Goal: Task Accomplishment & Management: Manage account settings

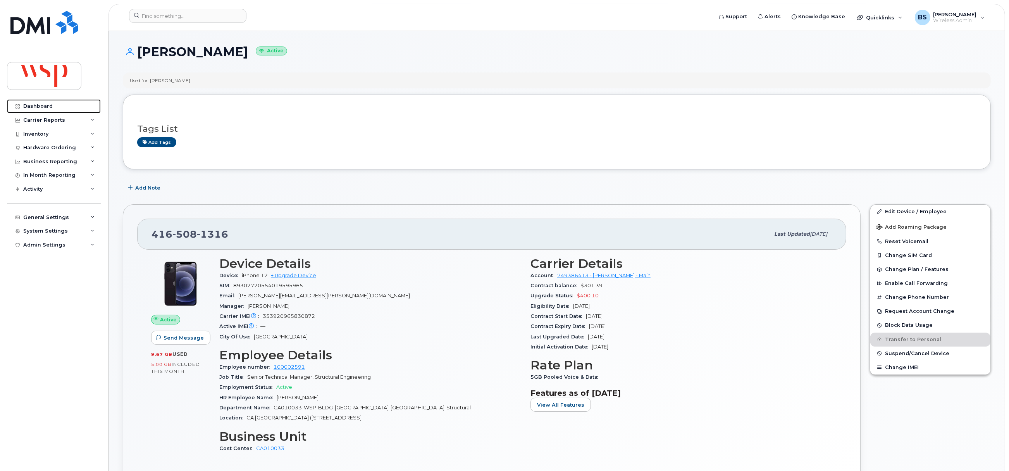
drag, startPoint x: 40, startPoint y: 107, endPoint x: 404, endPoint y: 182, distance: 372.0
click at [40, 107] on div "Dashboard" at bounding box center [37, 106] width 29 height 6
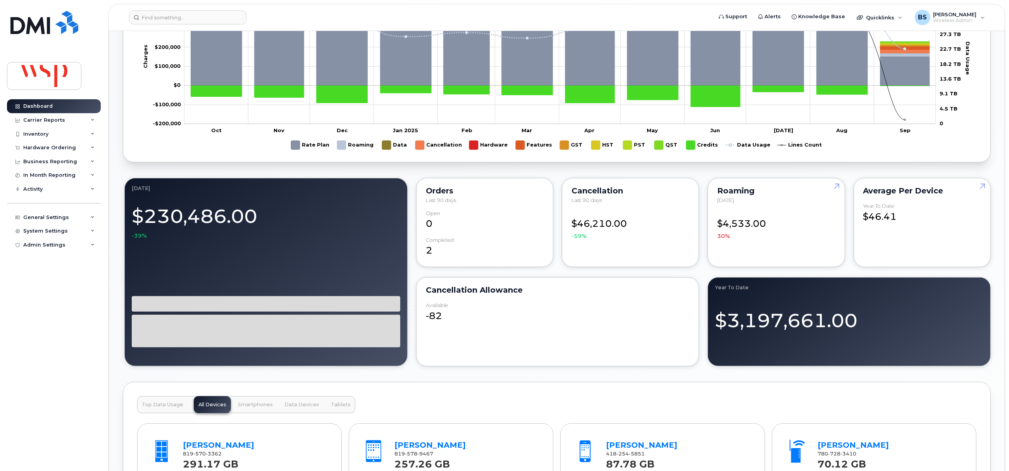
scroll to position [601, 0]
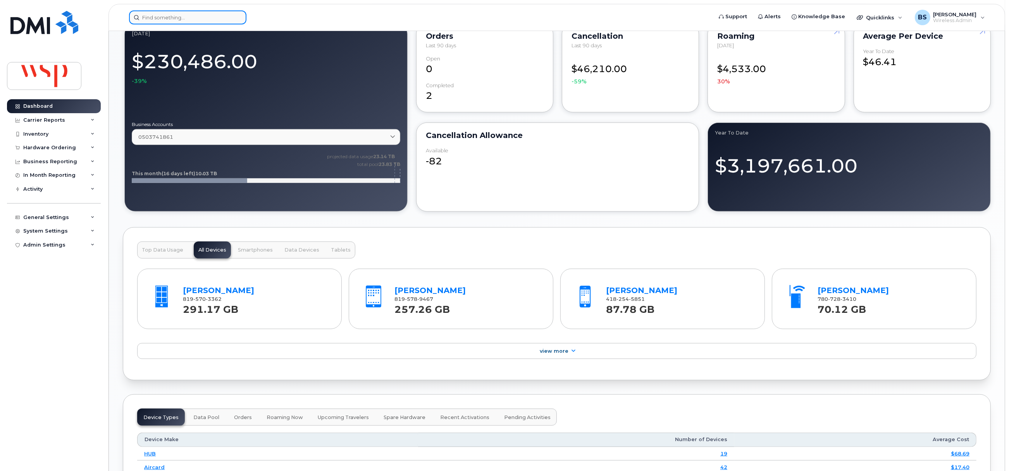
click at [217, 11] on input at bounding box center [187, 17] width 117 height 14
paste input "620893530066"
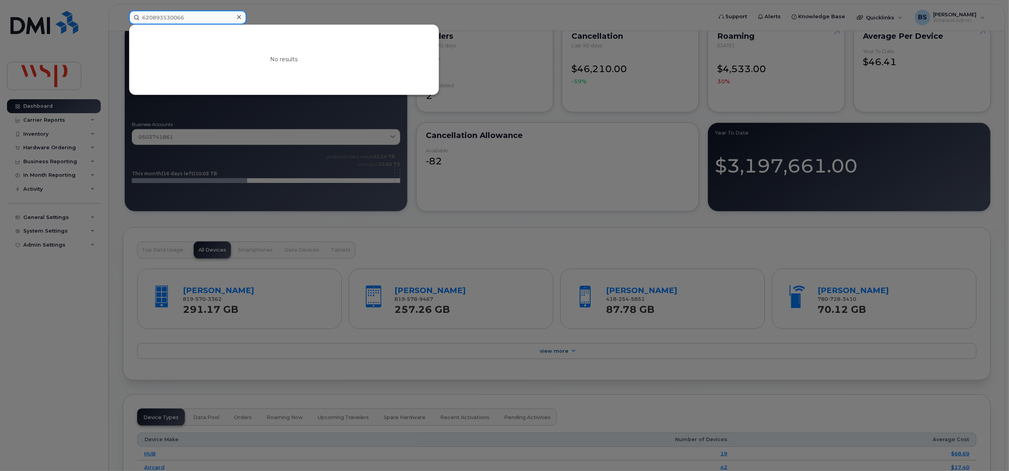
drag, startPoint x: 209, startPoint y: 21, endPoint x: 80, endPoint y: 37, distance: 129.7
click at [123, 24] on div "620893530066 No results" at bounding box center [418, 17] width 591 height 14
paste input "[PHONE_NUMBER]"
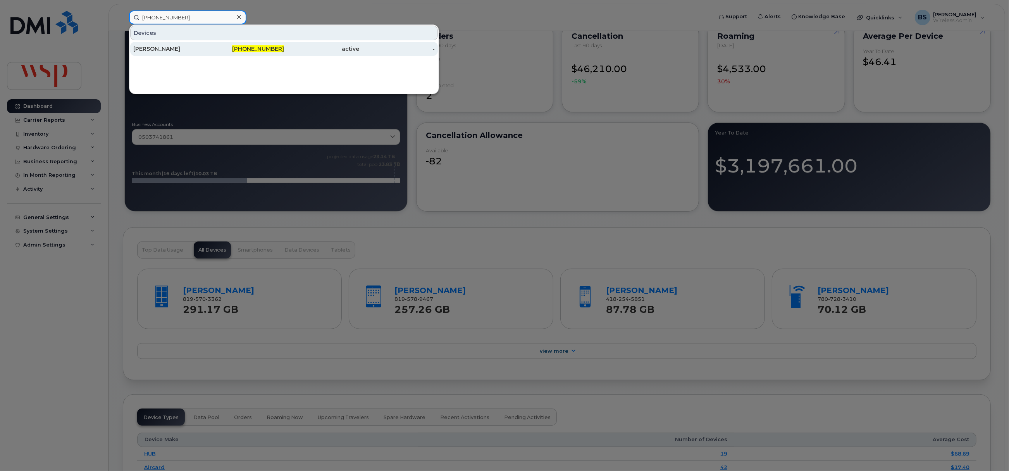
type input "514-213-9288"
drag, startPoint x: 155, startPoint y: 50, endPoint x: 162, endPoint y: 50, distance: 7.0
click at [155, 50] on div "[PERSON_NAME]" at bounding box center [171, 49] width 76 height 8
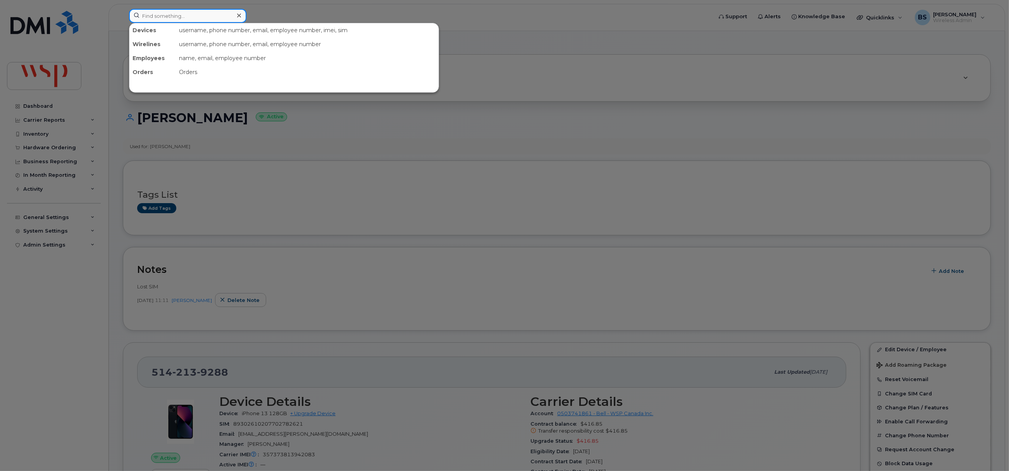
click at [191, 16] on input at bounding box center [187, 16] width 117 height 14
paste input "[PHONE_NUMBER]"
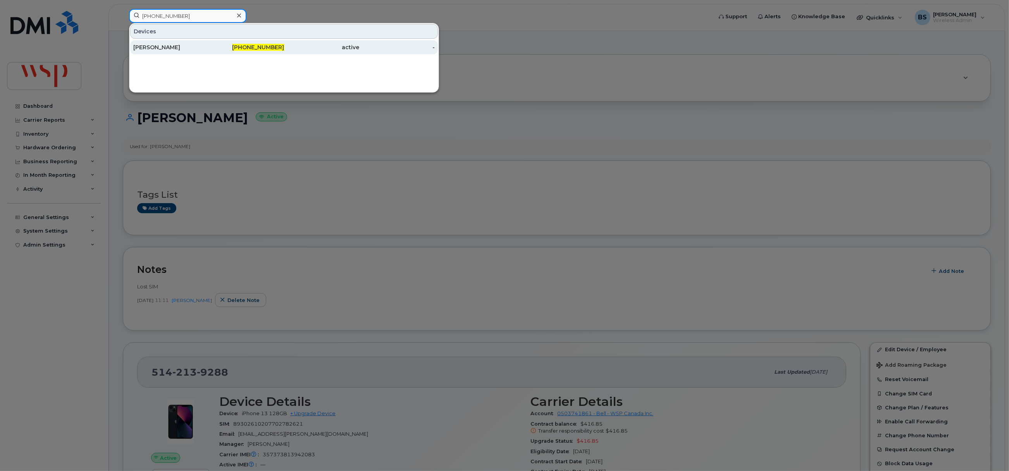
type input "[PHONE_NUMBER]"
drag, startPoint x: 162, startPoint y: 45, endPoint x: 297, endPoint y: 69, distance: 137.0
click at [162, 45] on div "[PERSON_NAME]" at bounding box center [171, 47] width 76 height 8
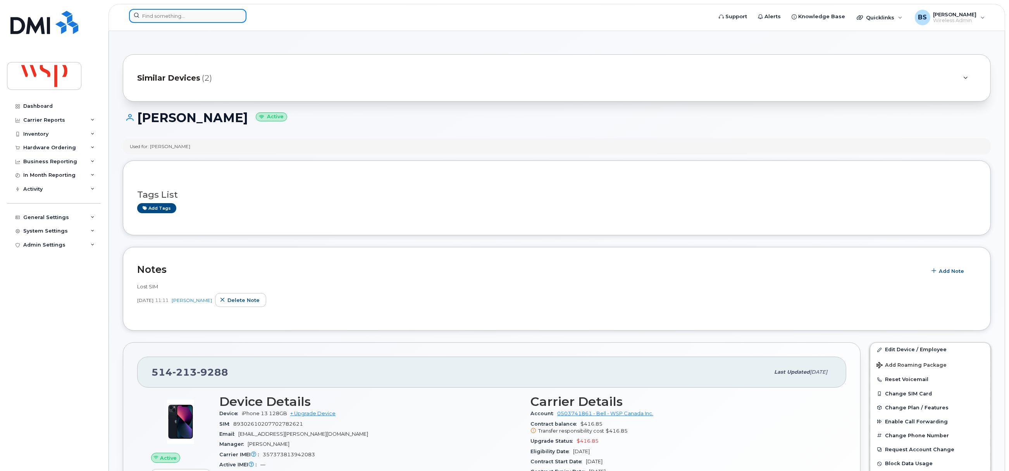
click at [165, 19] on input at bounding box center [187, 16] width 117 height 14
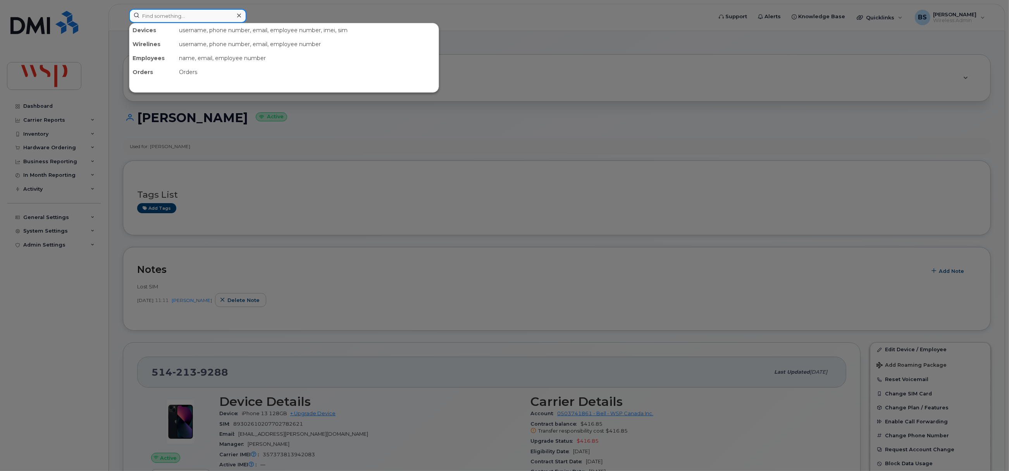
paste input "[PHONE_NUMBER]"
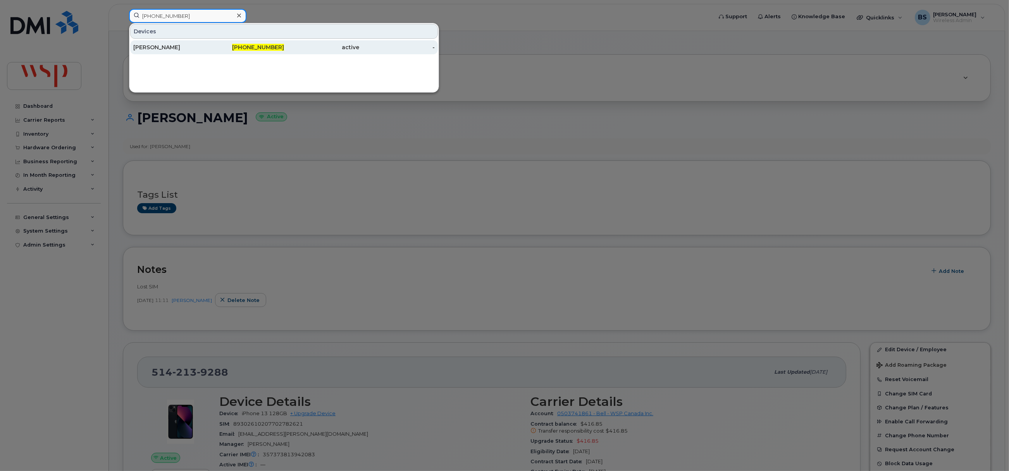
type input "[PHONE_NUMBER]"
click at [155, 47] on div "[PERSON_NAME]" at bounding box center [171, 47] width 76 height 8
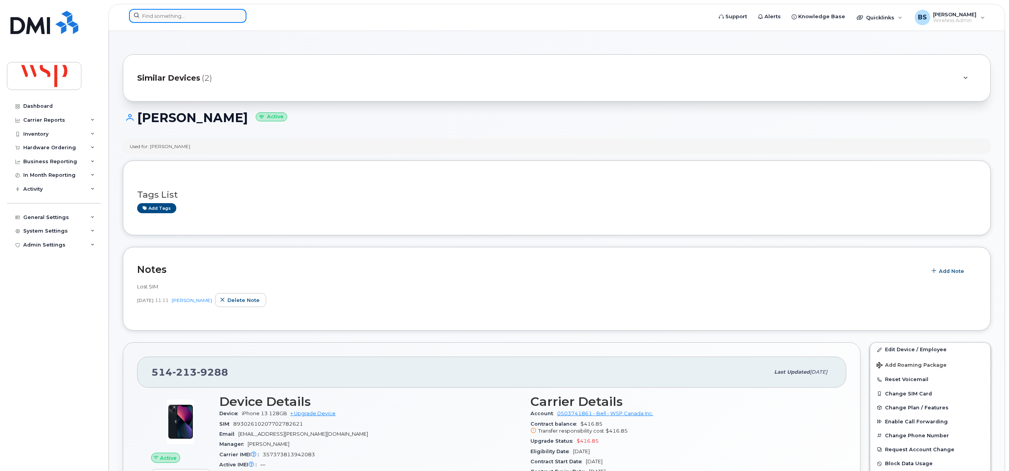
click at [174, 13] on input at bounding box center [187, 16] width 117 height 14
paste input "2363357433"
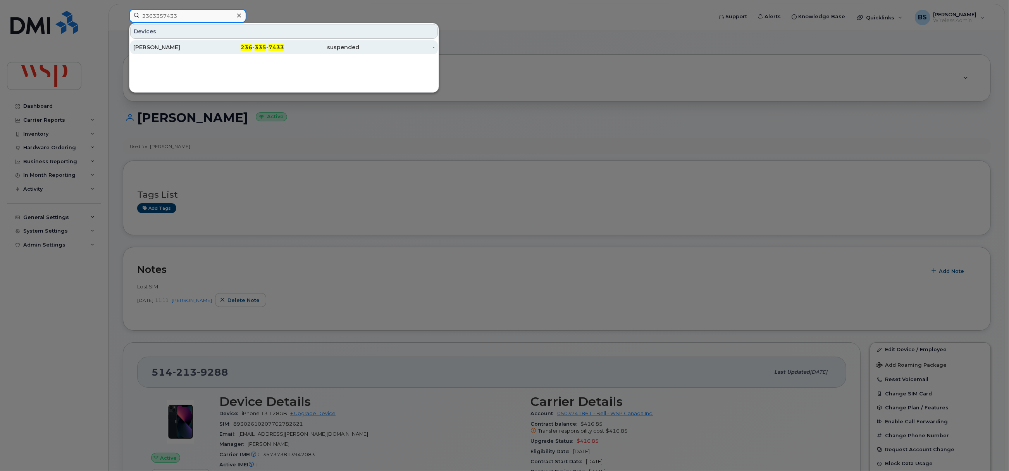
type input "2363357433"
click at [153, 47] on div "Thomas Madden" at bounding box center [171, 47] width 76 height 8
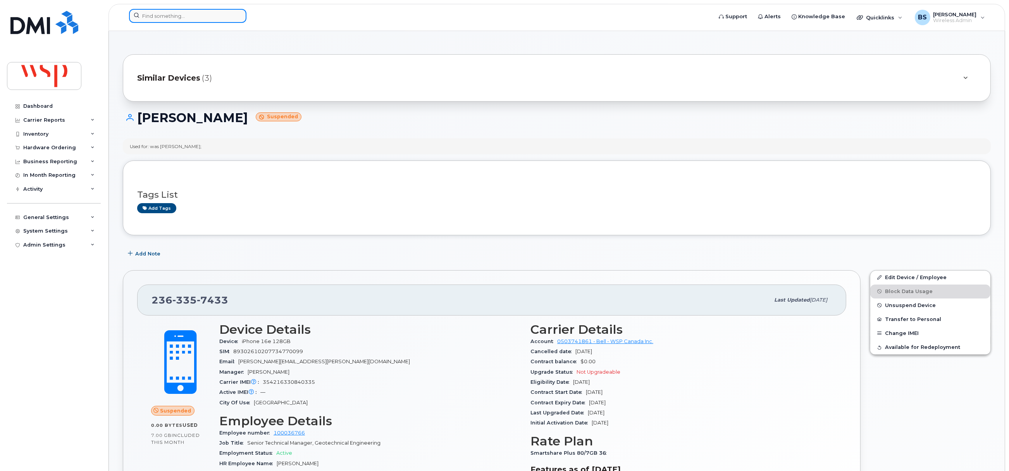
paste input "2363357433"
click at [157, 15] on input "2363357433" at bounding box center [187, 16] width 117 height 14
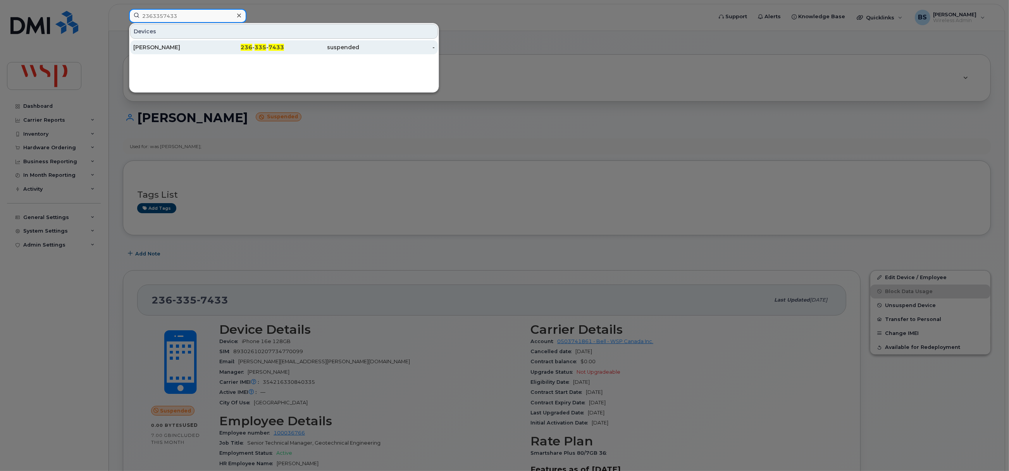
type input "2363357433"
click at [147, 47] on div "[PERSON_NAME]" at bounding box center [171, 47] width 76 height 8
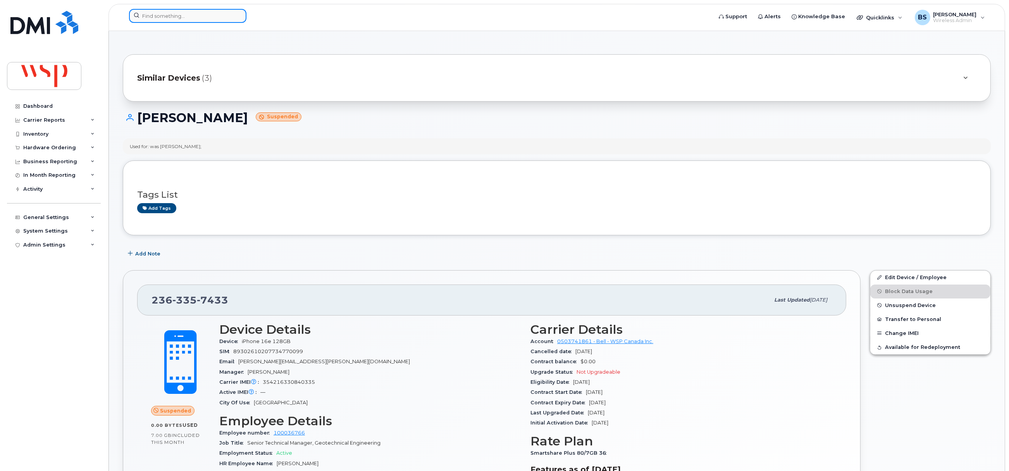
click at [159, 14] on input at bounding box center [187, 16] width 117 height 14
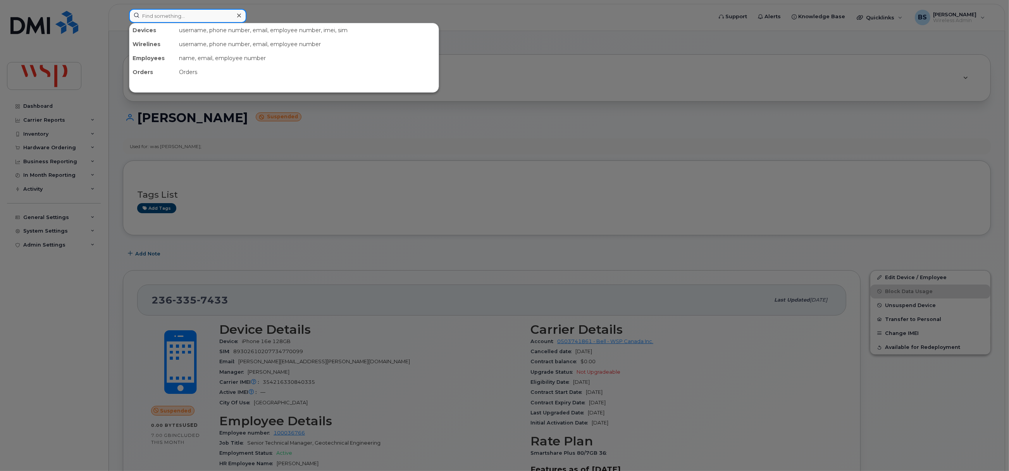
paste input "8257330945"
drag, startPoint x: 110, startPoint y: 16, endPoint x: 92, endPoint y: 16, distance: 18.6
click at [123, 16] on div "8257330945 Devices Peter Hatcher 825 - 733 - 0945 suspended -" at bounding box center [418, 17] width 591 height 17
paste input "2363357433"
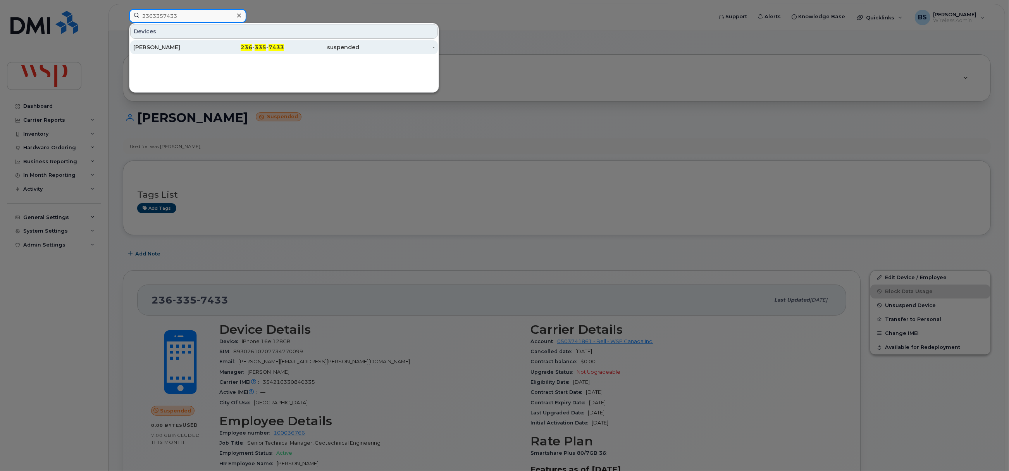
type input "2363357433"
click at [157, 46] on div "Thomas Madden" at bounding box center [171, 47] width 76 height 8
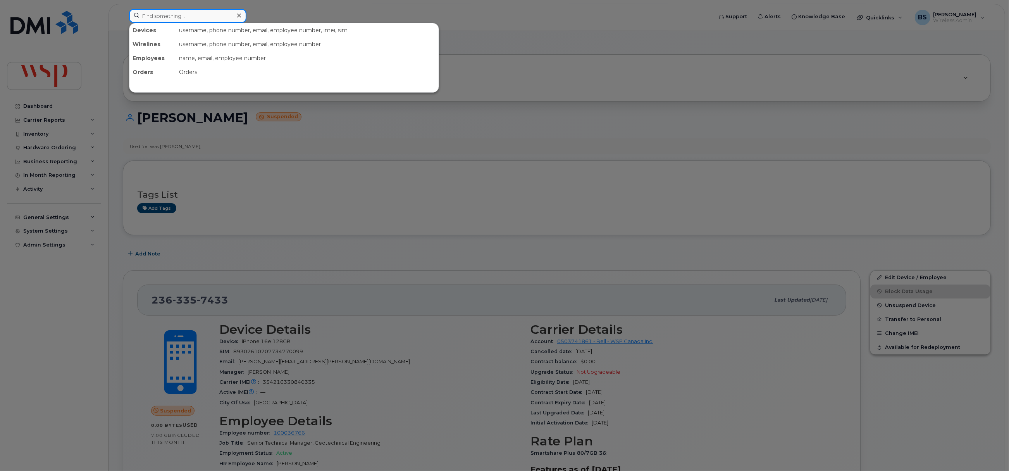
click at [193, 15] on input at bounding box center [187, 16] width 117 height 14
click at [251, 188] on div at bounding box center [504, 235] width 1009 height 471
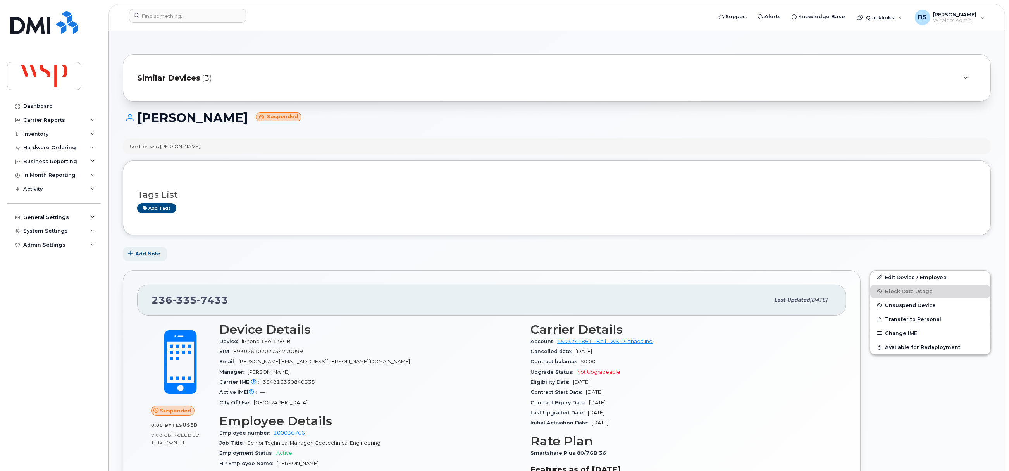
click at [159, 252] on span "Add Note" at bounding box center [147, 253] width 25 height 7
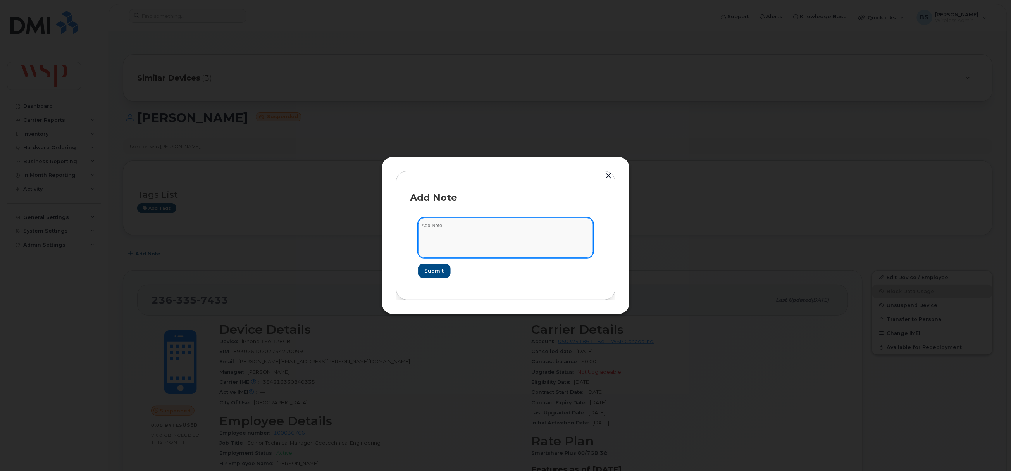
drag, startPoint x: 472, startPoint y: 242, endPoint x: 476, endPoint y: 238, distance: 5.8
click at [472, 242] on textarea at bounding box center [505, 238] width 175 height 40
paste textarea "W00074209"
click at [440, 226] on textarea "used for PO# W00074209" at bounding box center [505, 238] width 175 height 40
type textarea "used for new activation PO# W00074209 (used an exception)"
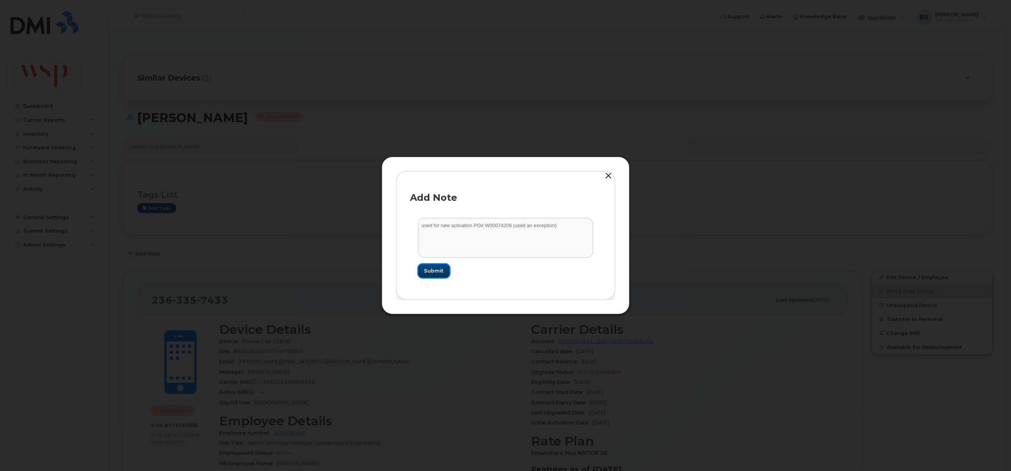
click at [437, 267] on span "Submit" at bounding box center [433, 270] width 19 height 7
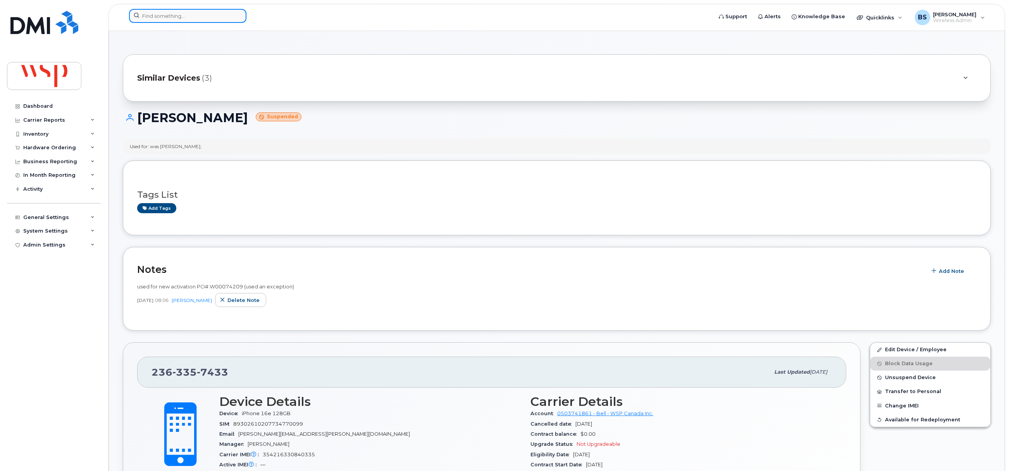
click at [204, 13] on input at bounding box center [187, 16] width 117 height 14
paste input "7803408579"
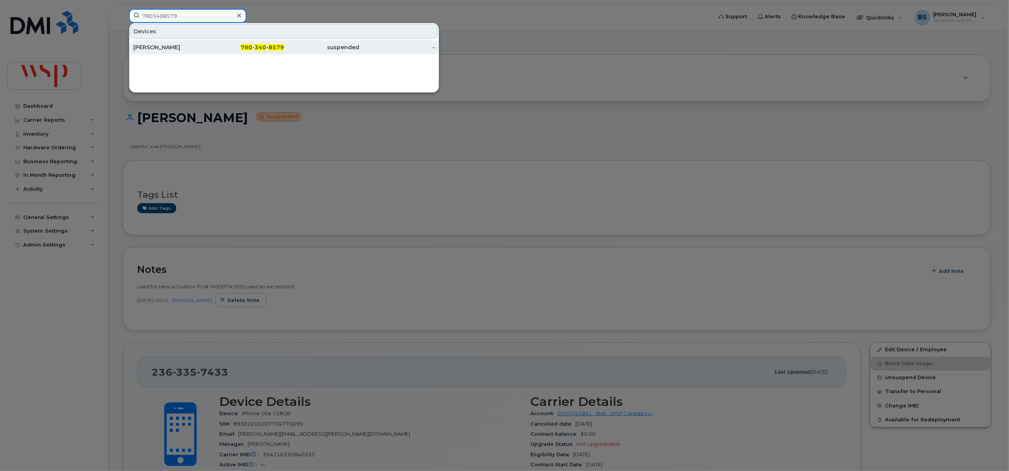
type input "7803408579"
click at [164, 47] on div "Jordan Gulayets" at bounding box center [171, 47] width 76 height 8
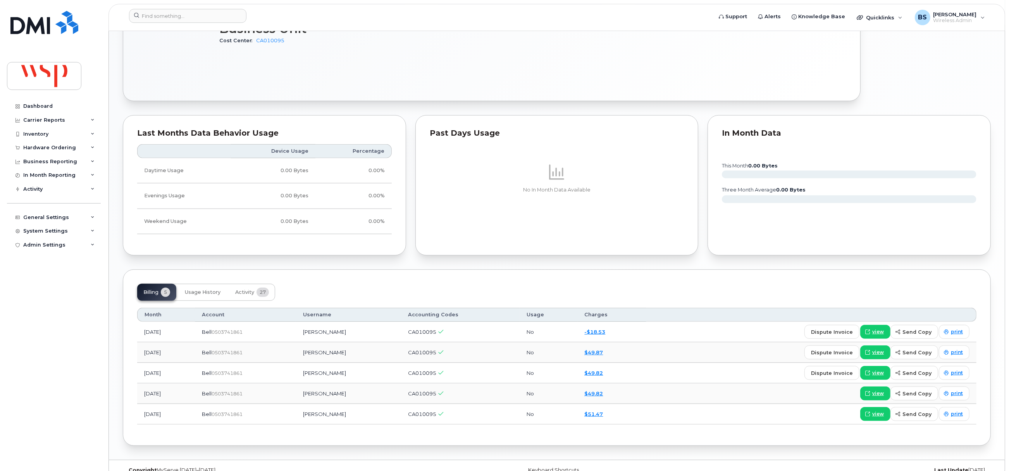
scroll to position [563, 0]
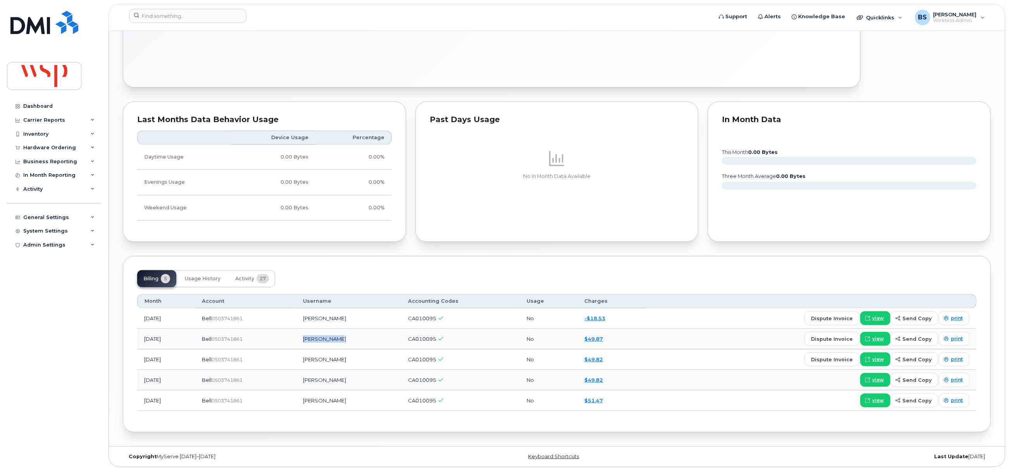
drag, startPoint x: 353, startPoint y: 338, endPoint x: 316, endPoint y: 339, distance: 36.8
click at [316, 339] on td "[PERSON_NAME]" at bounding box center [348, 339] width 105 height 21
copy td "[PERSON_NAME]"
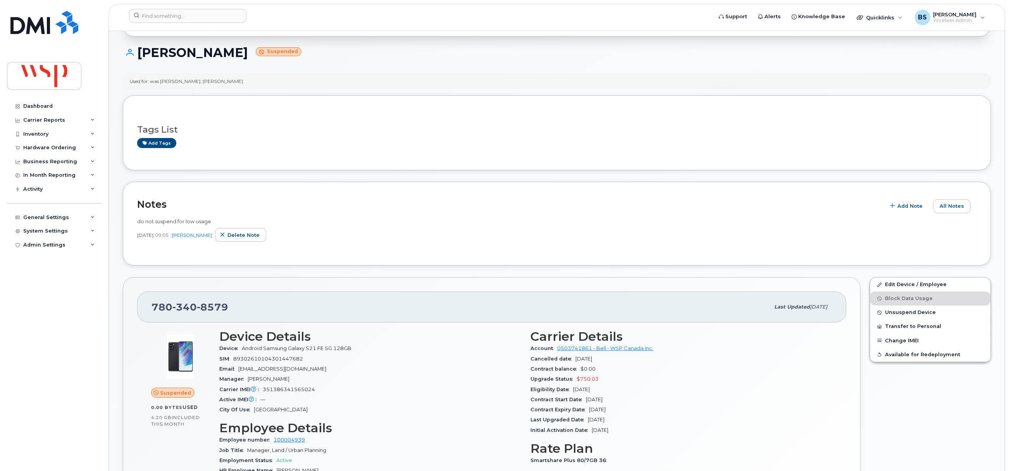
scroll to position [0, 0]
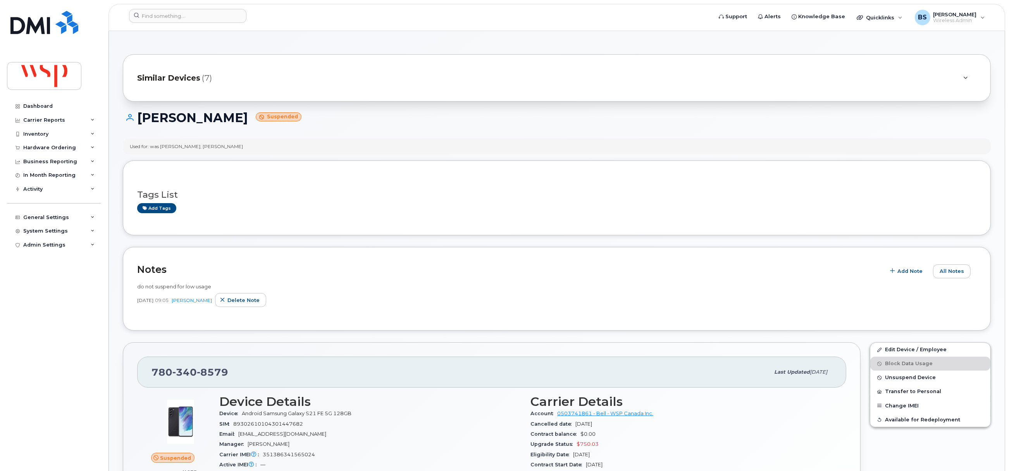
drag, startPoint x: 205, startPoint y: 148, endPoint x: 190, endPoint y: 150, distance: 15.2
click at [190, 150] on div "Used for: was Irelyn Spelt; Jordan Gulayets" at bounding box center [557, 146] width 868 height 16
copy div "[PERSON_NAME]"
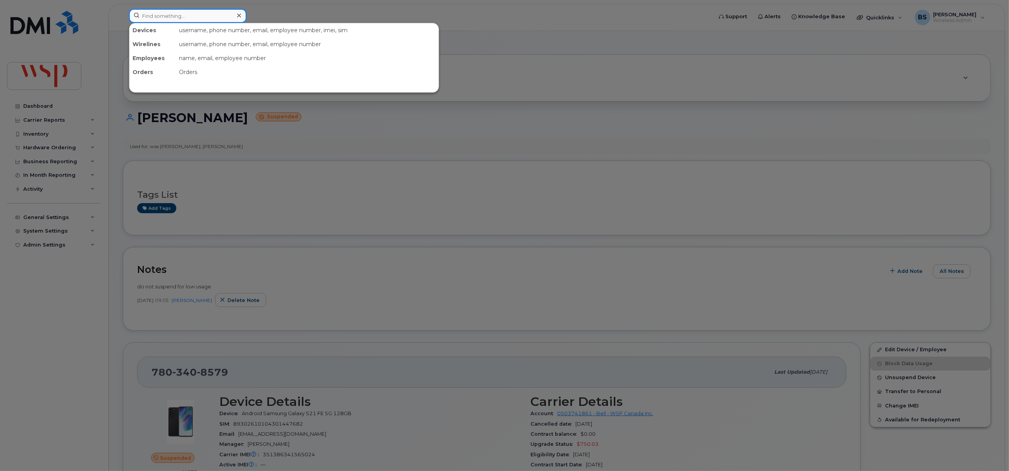
click at [190, 16] on input at bounding box center [187, 16] width 117 height 14
paste input "[PERSON_NAME]"
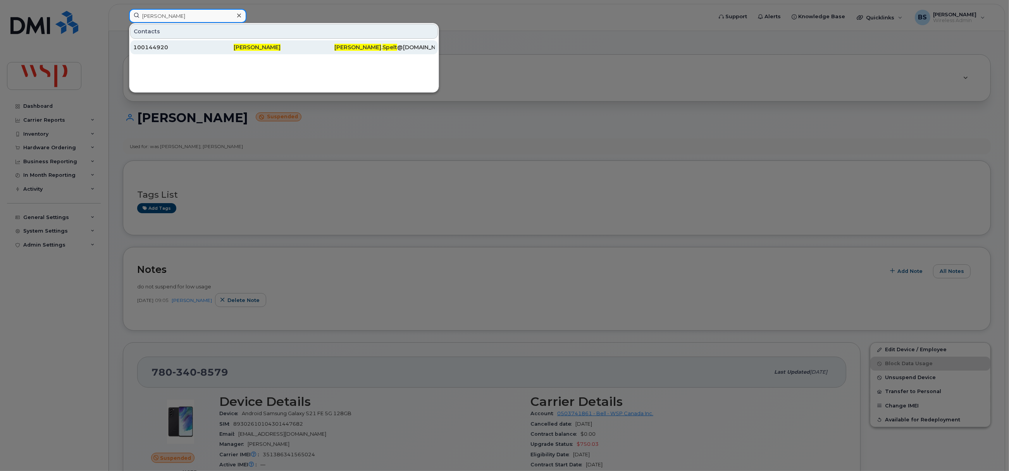
type input "[PERSON_NAME]"
drag, startPoint x: 155, startPoint y: 44, endPoint x: 388, endPoint y: 174, distance: 266.5
click at [155, 44] on div "100144920" at bounding box center [183, 47] width 100 height 8
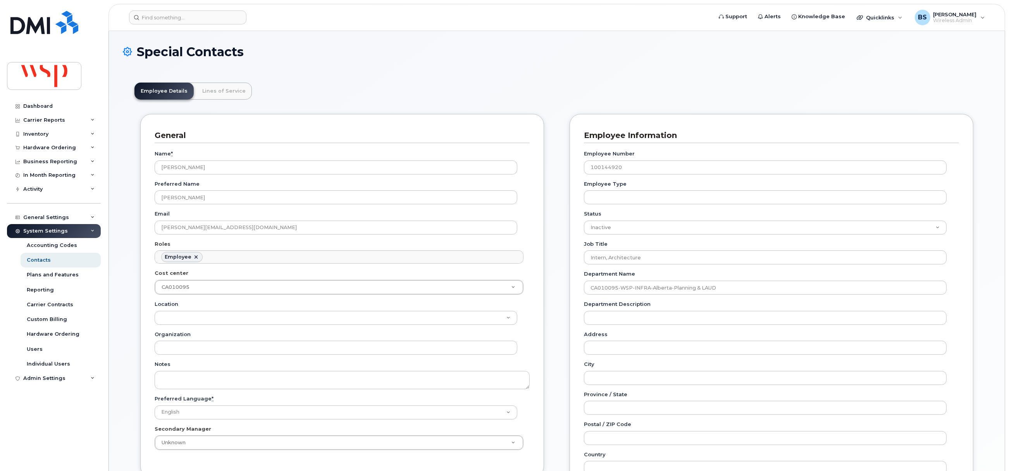
scroll to position [23, 0]
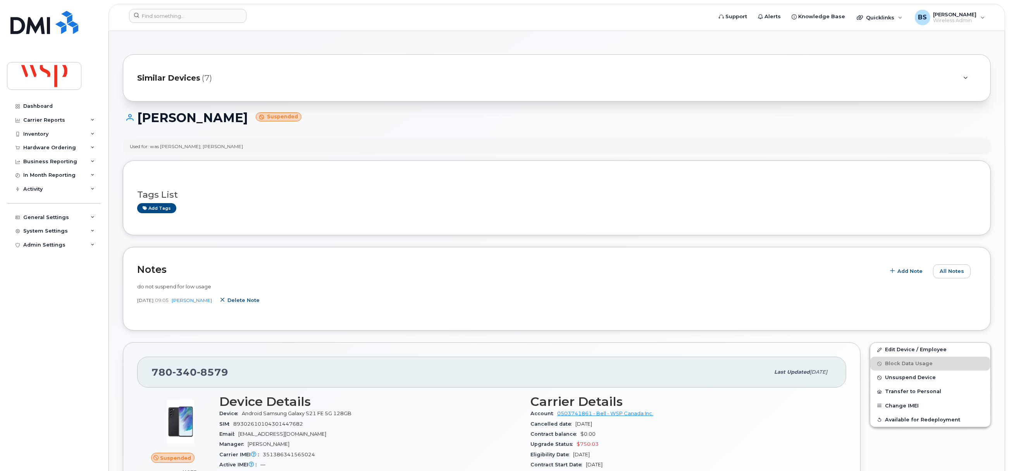
drag, startPoint x: 246, startPoint y: 298, endPoint x: 554, endPoint y: 43, distance: 400.2
click at [246, 298] on span "Delete note" at bounding box center [244, 300] width 32 height 7
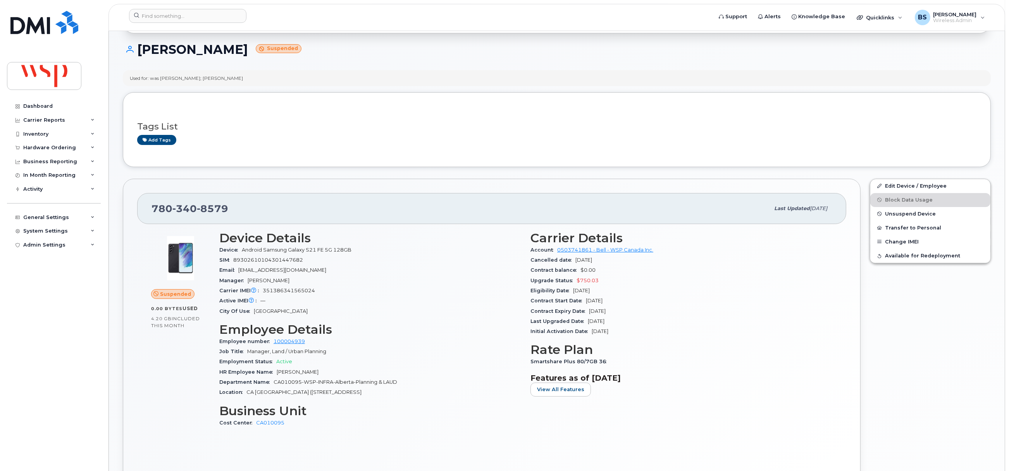
scroll to position [60, 0]
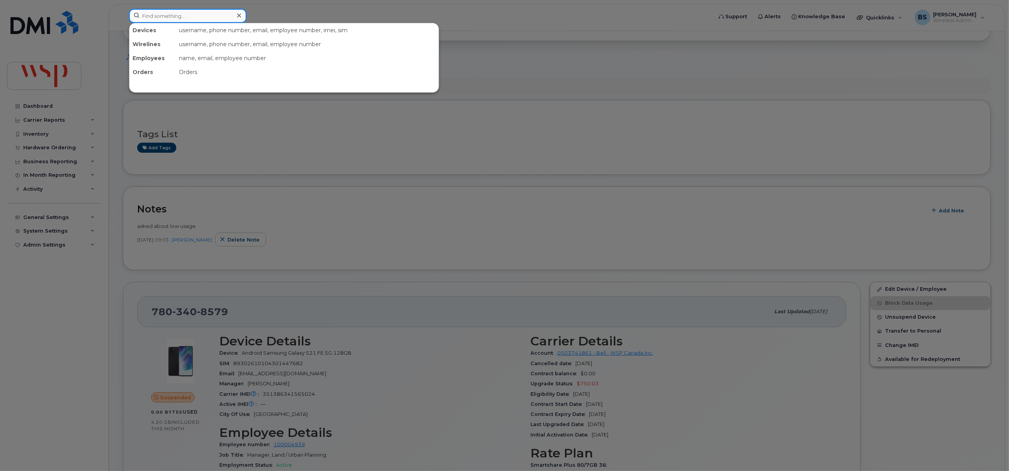
click at [156, 20] on input at bounding box center [187, 16] width 117 height 14
paste input "6047872973"
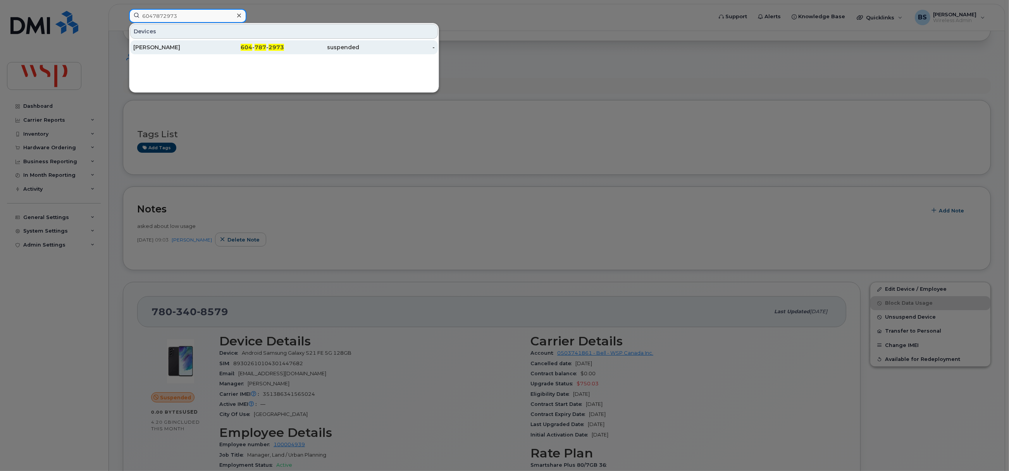
type input "6047872973"
drag, startPoint x: 153, startPoint y: 46, endPoint x: 177, endPoint y: 40, distance: 24.8
click at [153, 46] on div "[PERSON_NAME]" at bounding box center [171, 47] width 76 height 8
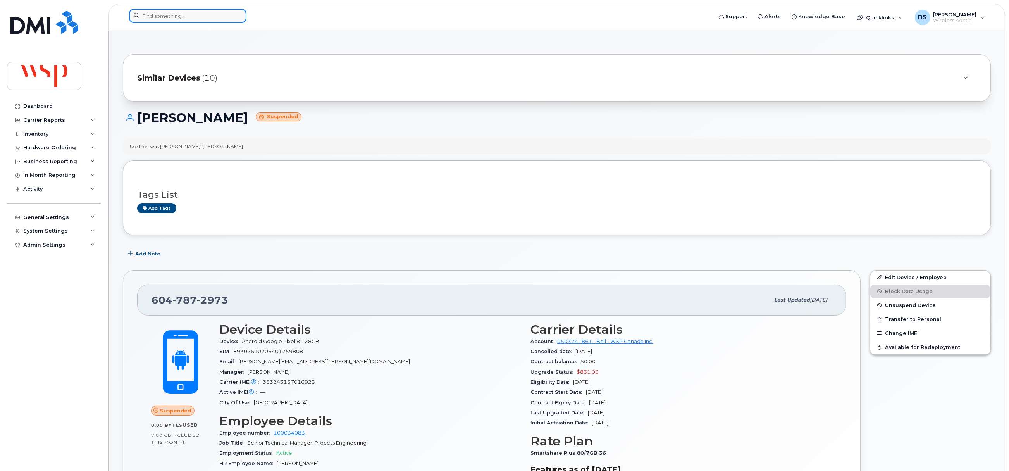
click at [158, 13] on input at bounding box center [187, 16] width 117 height 14
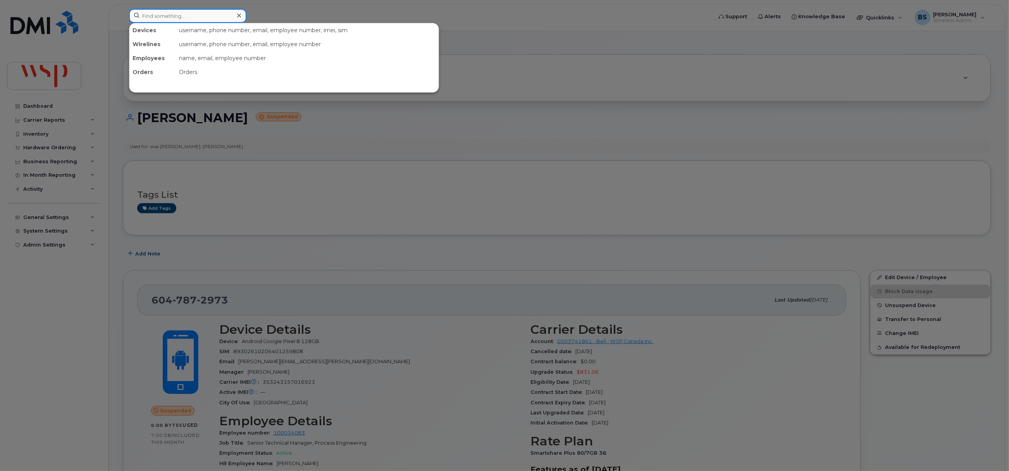
paste input "8257330945"
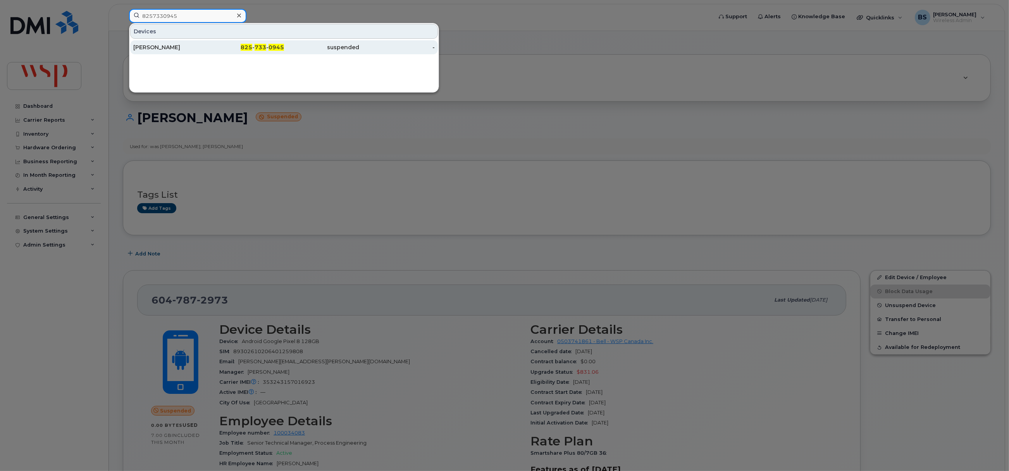
type input "8257330945"
drag, startPoint x: 148, startPoint y: 47, endPoint x: 149, endPoint y: 40, distance: 7.1
click at [148, 47] on div "[PERSON_NAME]" at bounding box center [171, 47] width 76 height 8
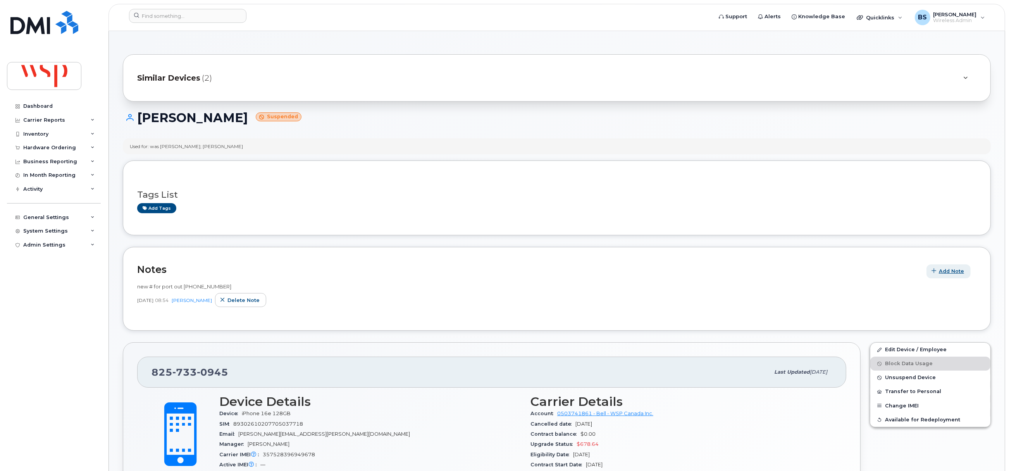
click at [941, 271] on span "Add Note" at bounding box center [951, 270] width 25 height 7
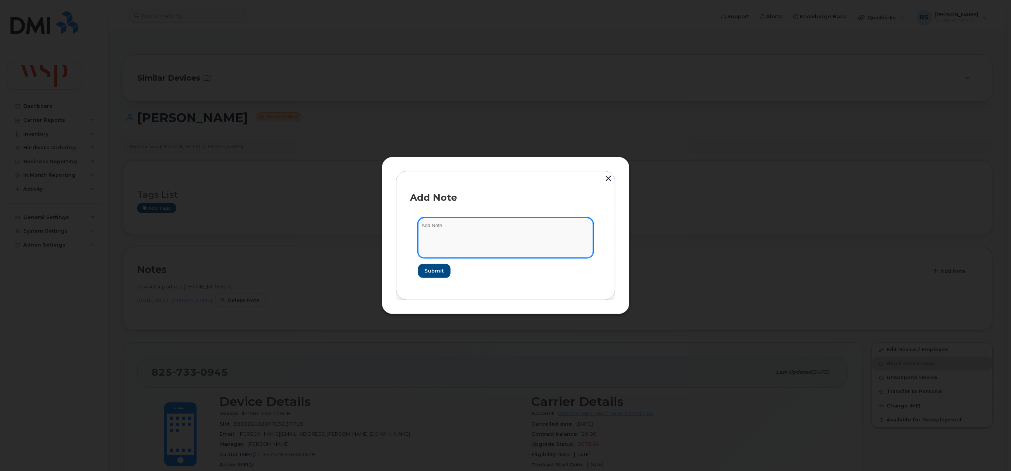
click at [500, 235] on textarea at bounding box center [505, 238] width 175 height 40
paste textarea "W00074214"
type textarea "reused for new activation PO# W00074214 (used an exception)"
click at [431, 261] on form "reused for new activation PO# W00074214 (used an exception) Submit" at bounding box center [506, 247] width 191 height 75
click at [441, 273] on span "Submit" at bounding box center [433, 270] width 19 height 7
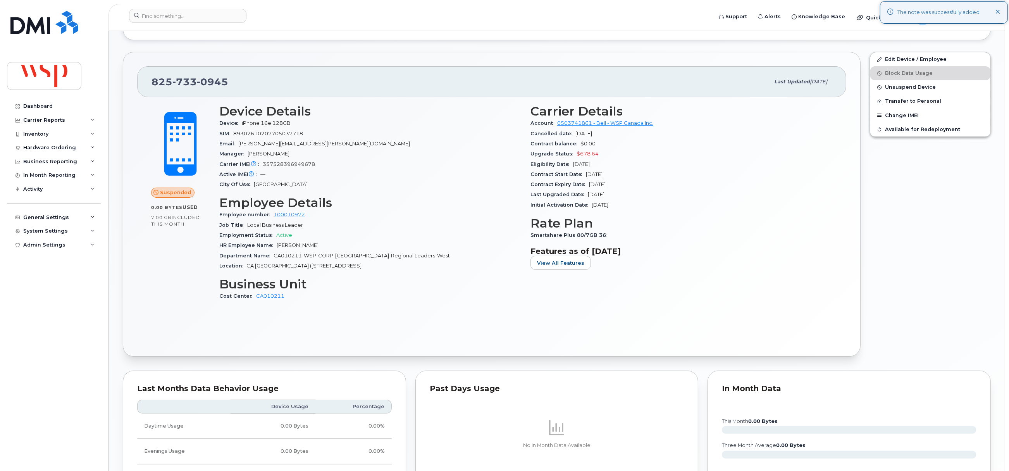
scroll to position [640, 0]
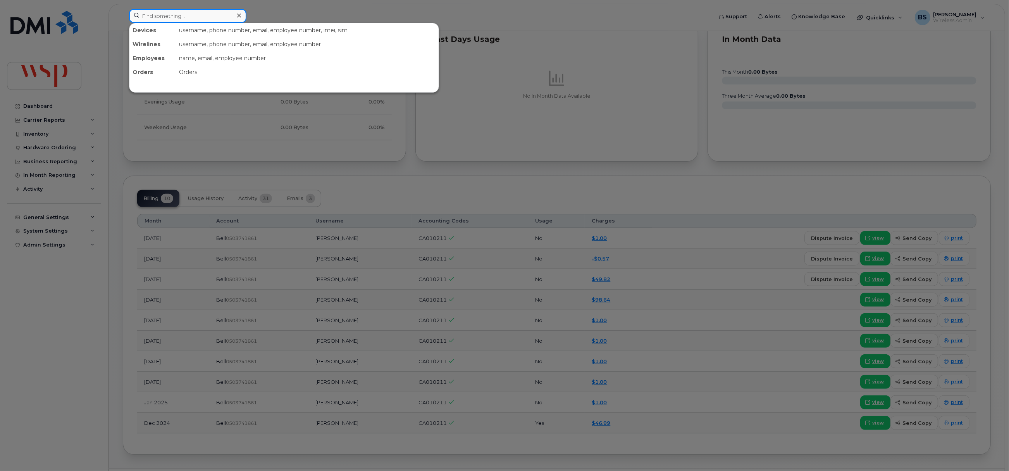
click at [202, 16] on input at bounding box center [187, 16] width 117 height 14
paste input "4165081316"
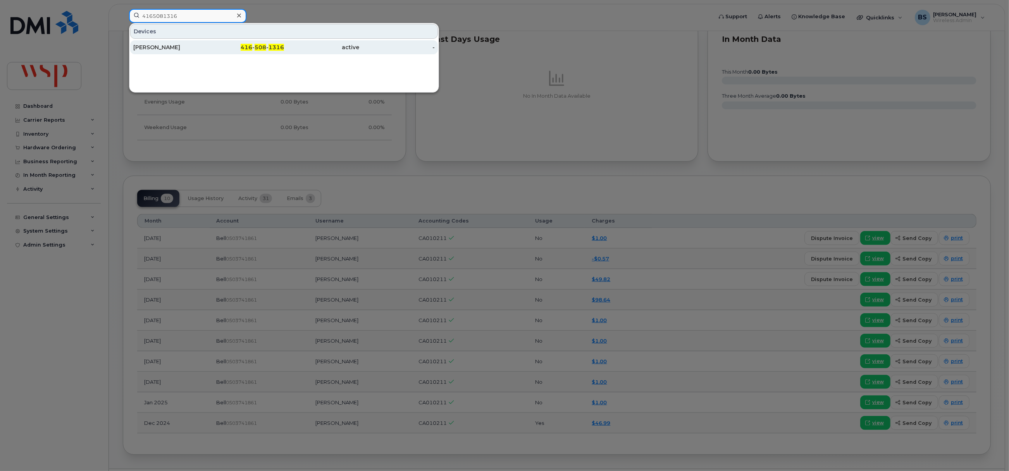
type input "4165081316"
click at [146, 45] on div "ROBERT DIONNE" at bounding box center [171, 47] width 76 height 8
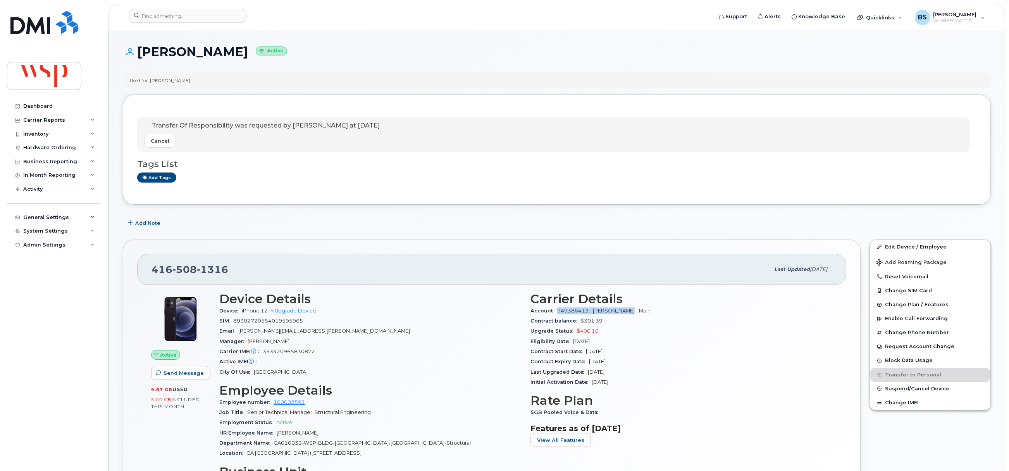
drag, startPoint x: 646, startPoint y: 316, endPoint x: 559, endPoint y: 314, distance: 87.2
click at [559, 314] on div "Account 749386413 - Rogers - Main" at bounding box center [682, 311] width 302 height 10
copy link "749386413 - Rogers - Main"
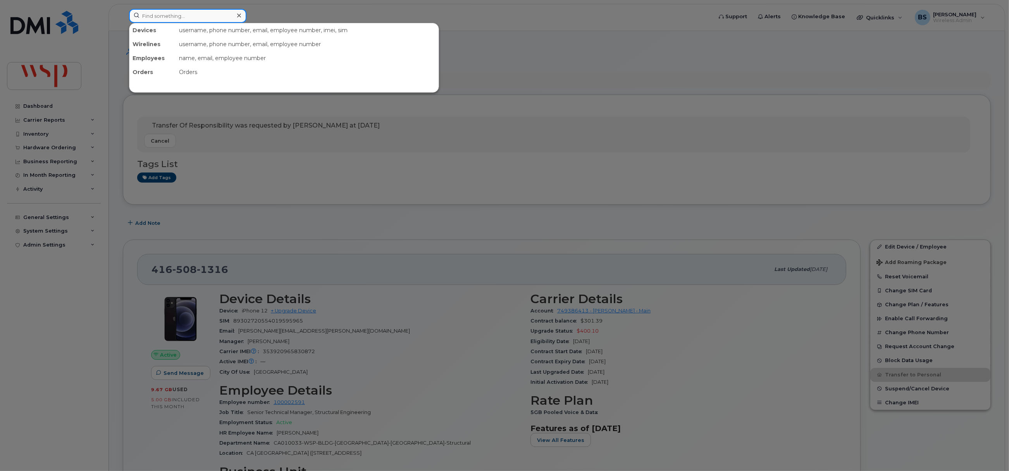
drag, startPoint x: 196, startPoint y: 17, endPoint x: 204, endPoint y: 21, distance: 9.4
click at [195, 17] on input at bounding box center [187, 16] width 117 height 14
paste input "5063804884"
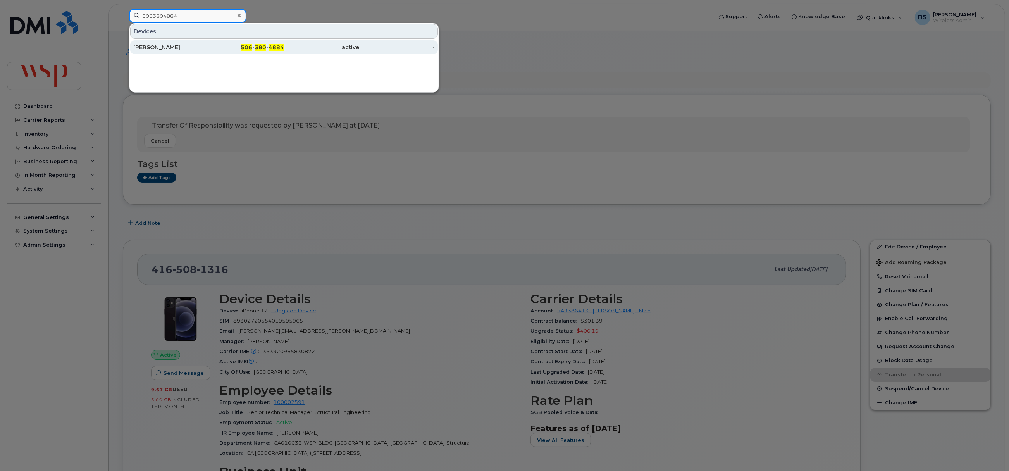
type input "5063804884"
drag, startPoint x: 156, startPoint y: 47, endPoint x: 287, endPoint y: 54, distance: 130.8
click at [156, 47] on div "Julien Gaudet" at bounding box center [171, 47] width 76 height 8
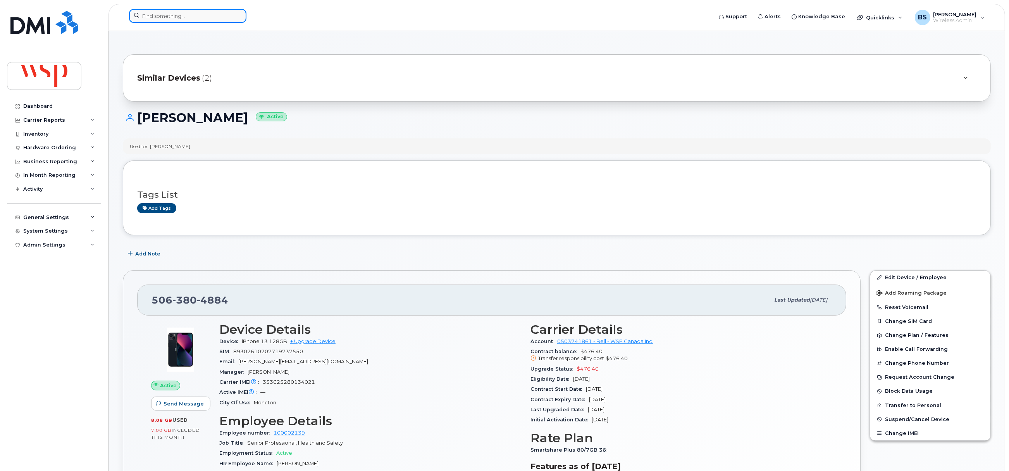
click at [160, 15] on input at bounding box center [187, 16] width 117 height 14
paste input "6472839196"
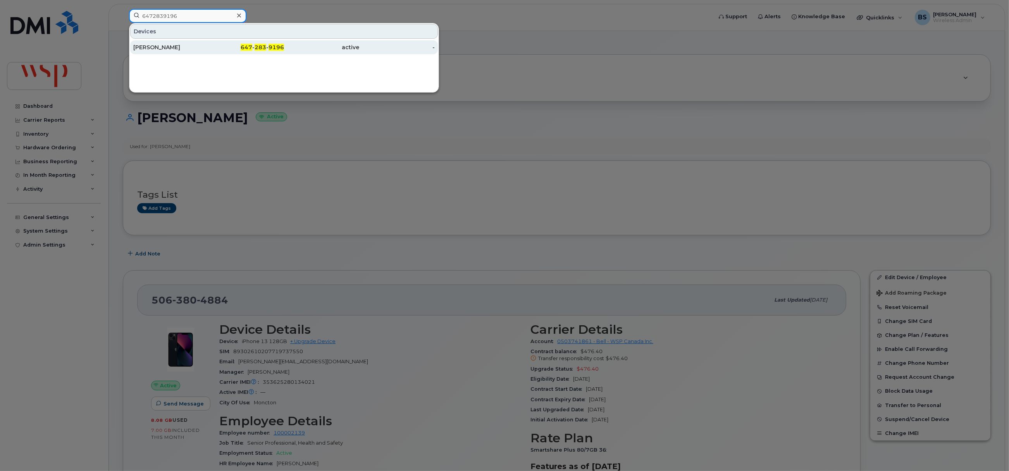
type input "6472839196"
click at [159, 47] on div "Brad Markham" at bounding box center [171, 47] width 76 height 8
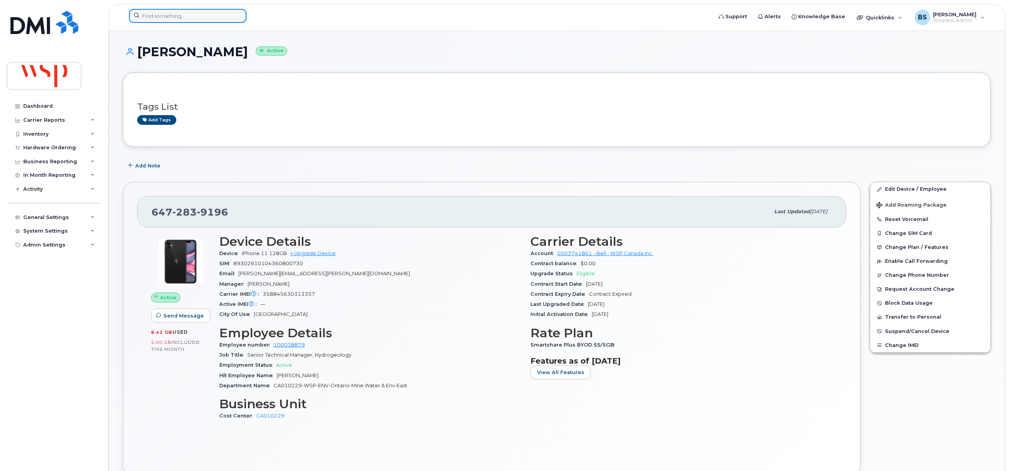
click at [163, 19] on input at bounding box center [187, 16] width 117 height 14
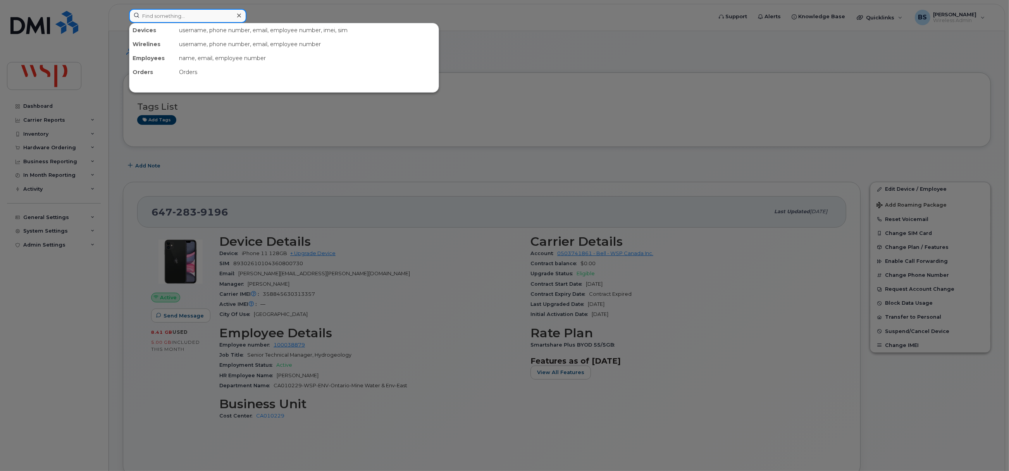
paste input "[PERSON_NAME]"
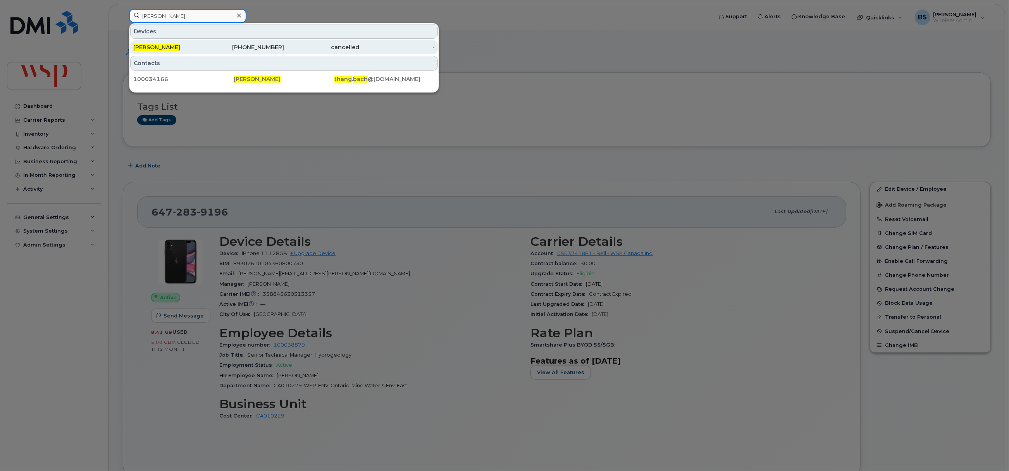
type input "[PERSON_NAME]"
click at [154, 46] on span "[PERSON_NAME]" at bounding box center [156, 47] width 47 height 7
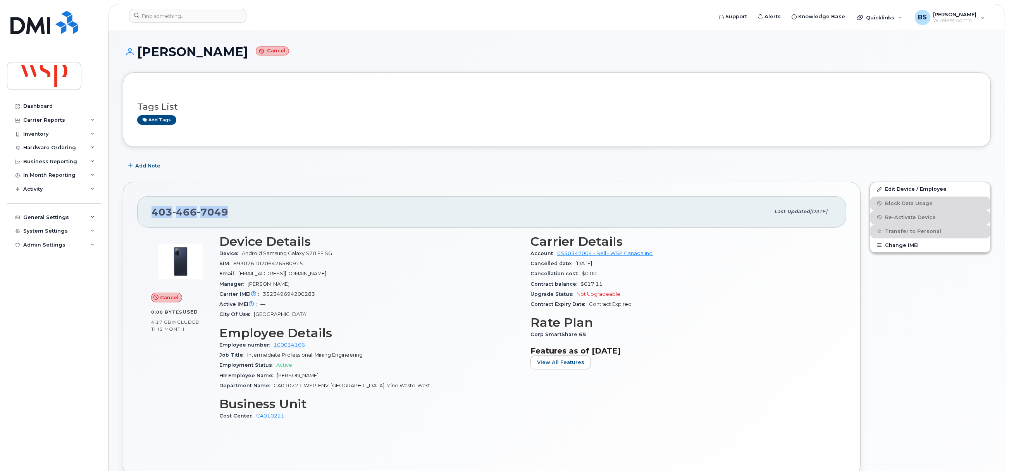
drag, startPoint x: 236, startPoint y: 214, endPoint x: 152, endPoint y: 216, distance: 84.1
click at [152, 216] on div "[PHONE_NUMBER]" at bounding box center [461, 212] width 618 height 16
copy span "403 466 7049"
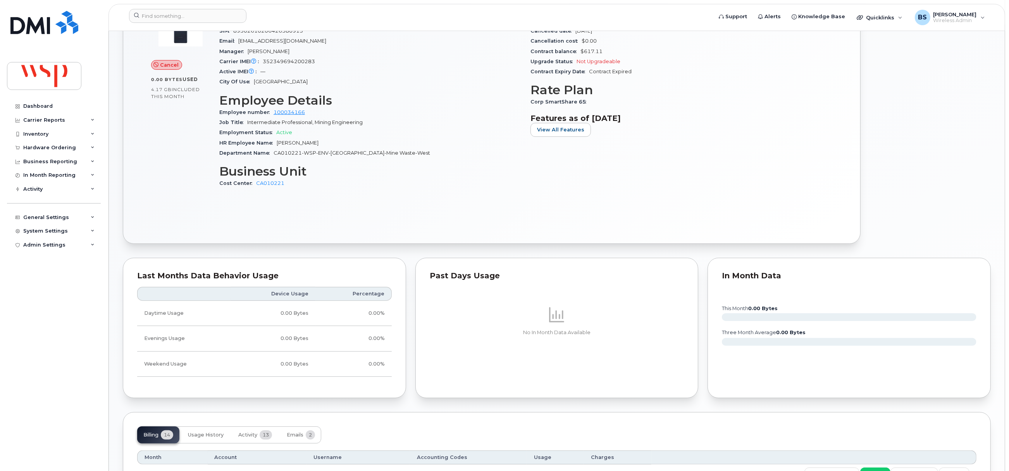
scroll to position [58, 0]
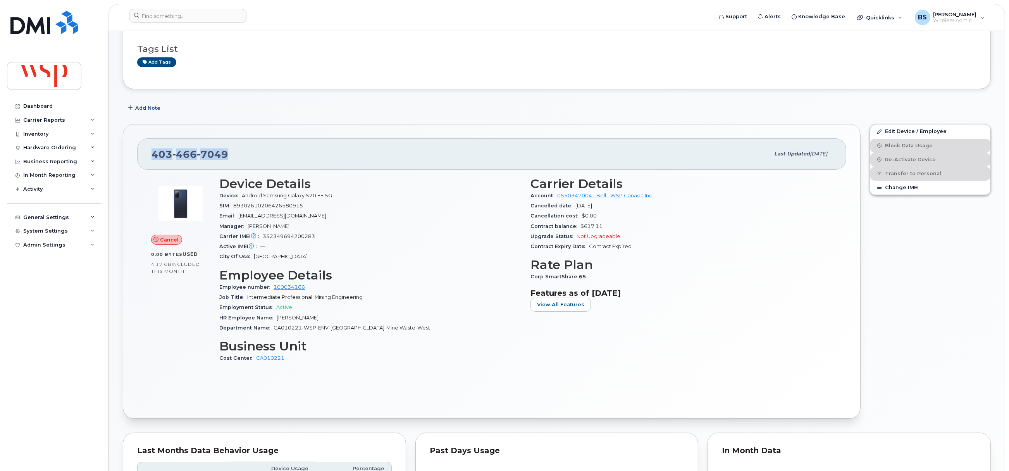
copy span "403 466 7049"
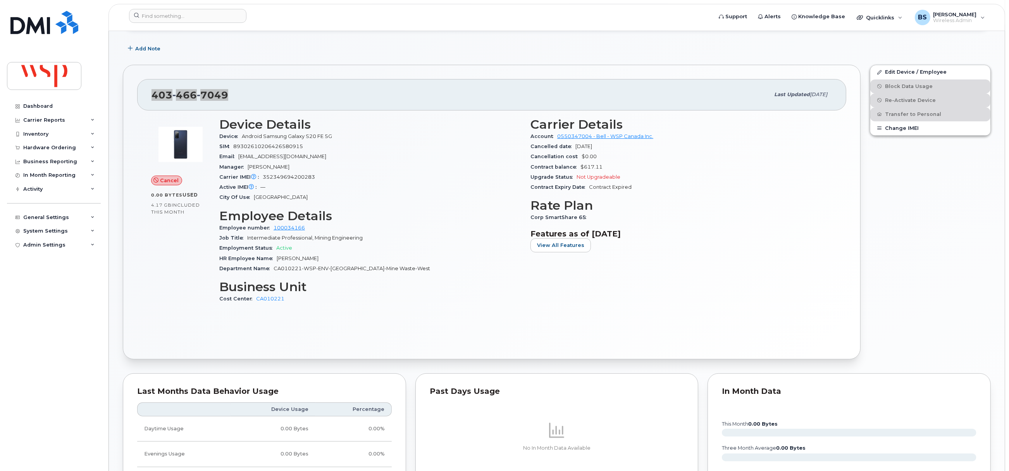
scroll to position [116, 0]
click at [144, 20] on input at bounding box center [187, 16] width 117 height 14
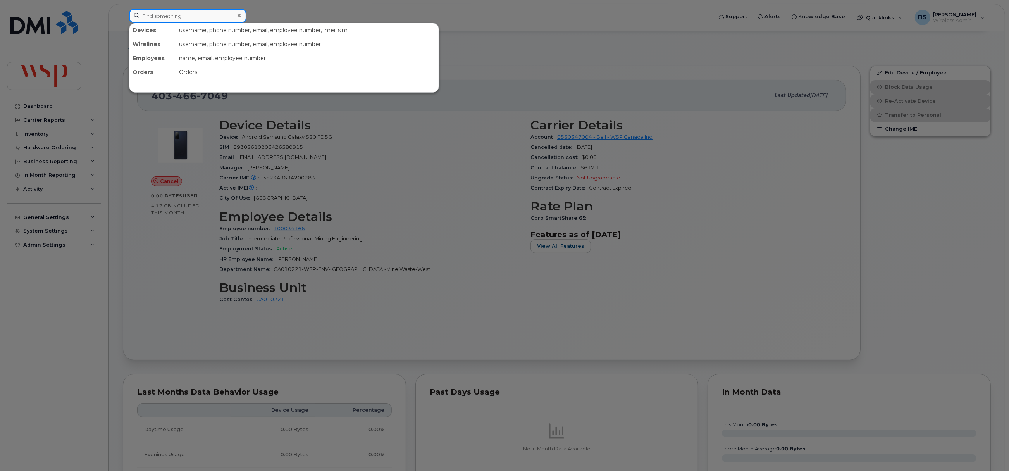
paste input "4034613117"
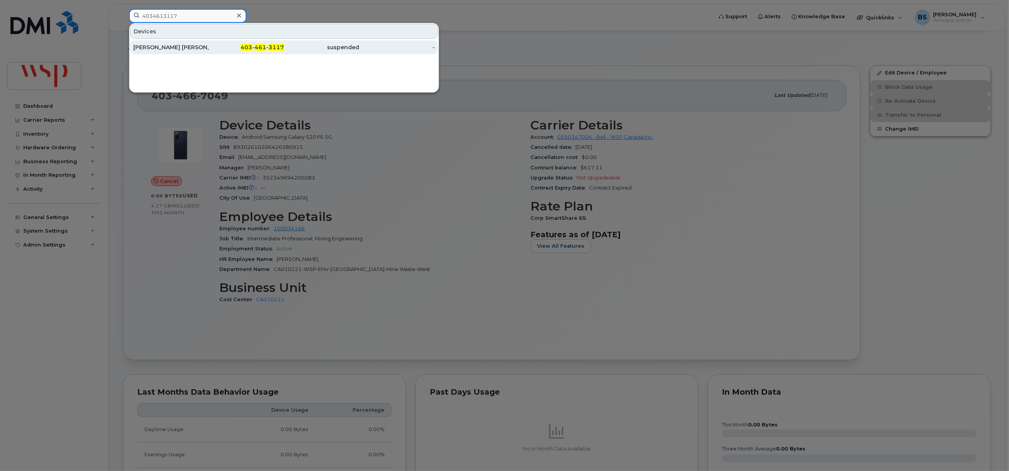
type input "4034613117"
drag, startPoint x: 160, startPoint y: 47, endPoint x: 192, endPoint y: 40, distance: 32.3
click at [160, 47] on div "[PERSON_NAME] [PERSON_NAME]" at bounding box center [171, 47] width 76 height 8
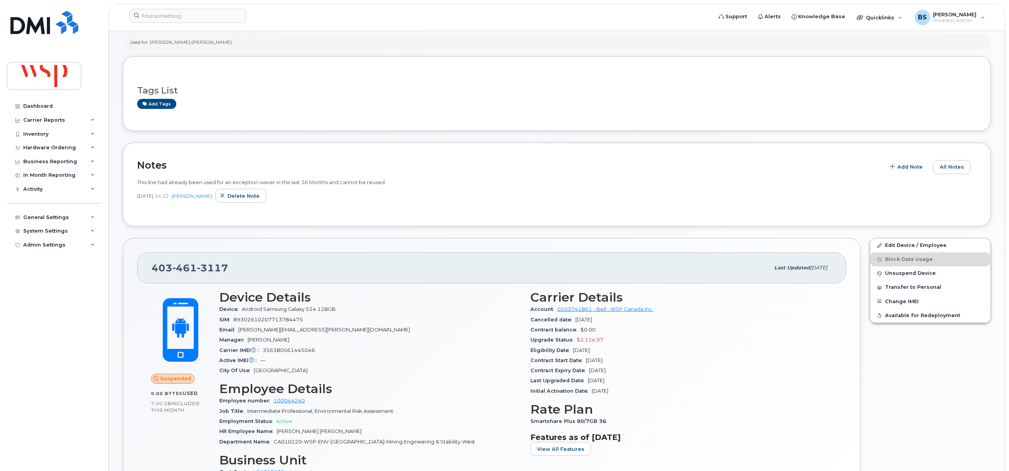
scroll to position [58, 0]
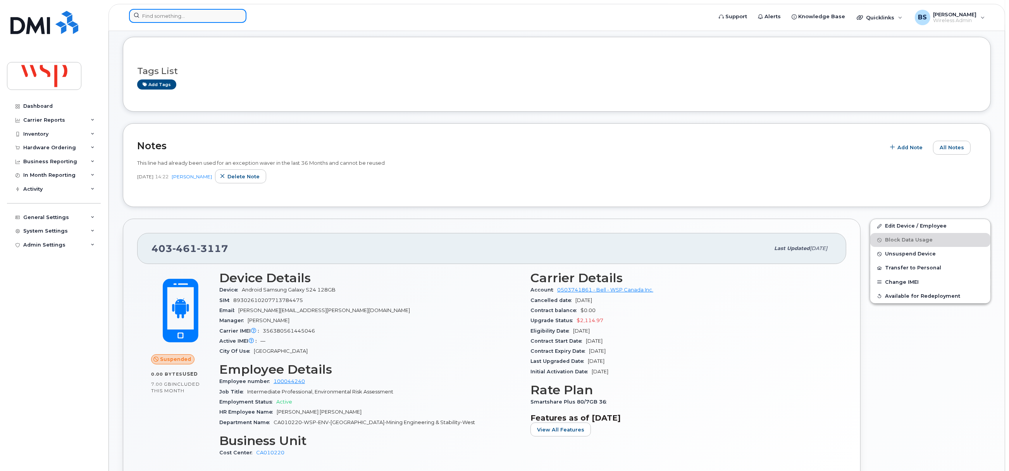
click at [177, 10] on input at bounding box center [187, 16] width 117 height 14
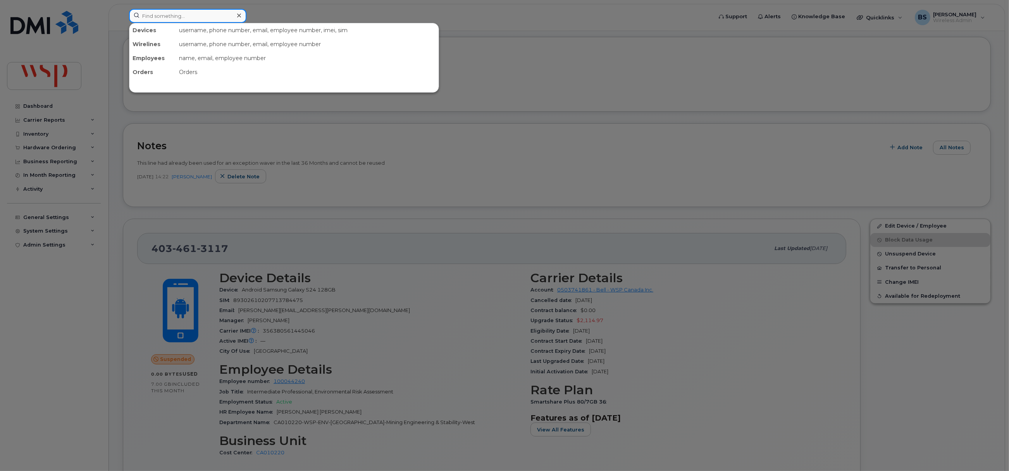
paste input "6047872973"
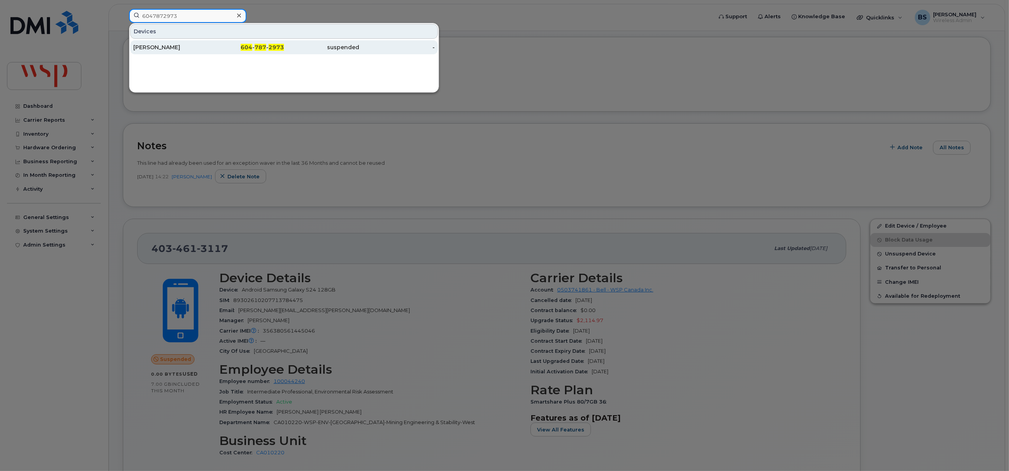
type input "6047872973"
click at [154, 49] on div "Brian Suen" at bounding box center [171, 47] width 76 height 8
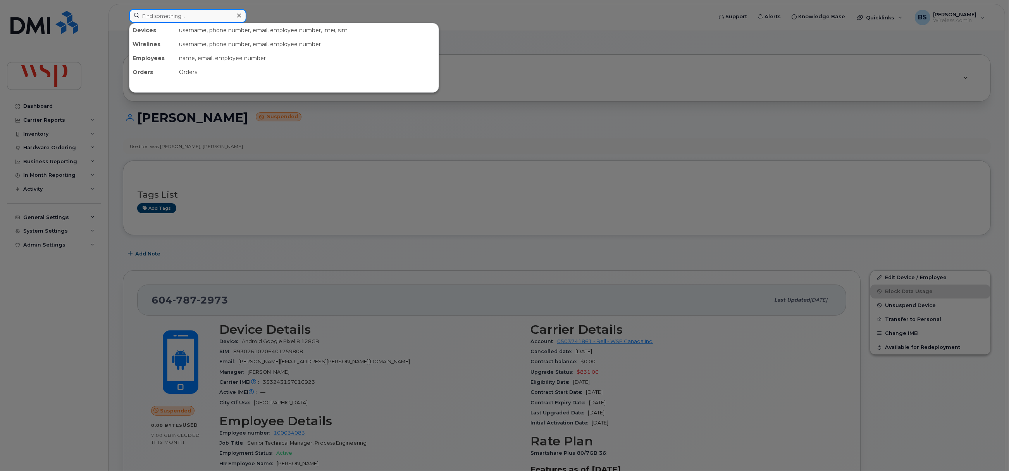
click at [214, 10] on input at bounding box center [187, 16] width 117 height 14
paste input "4163570023"
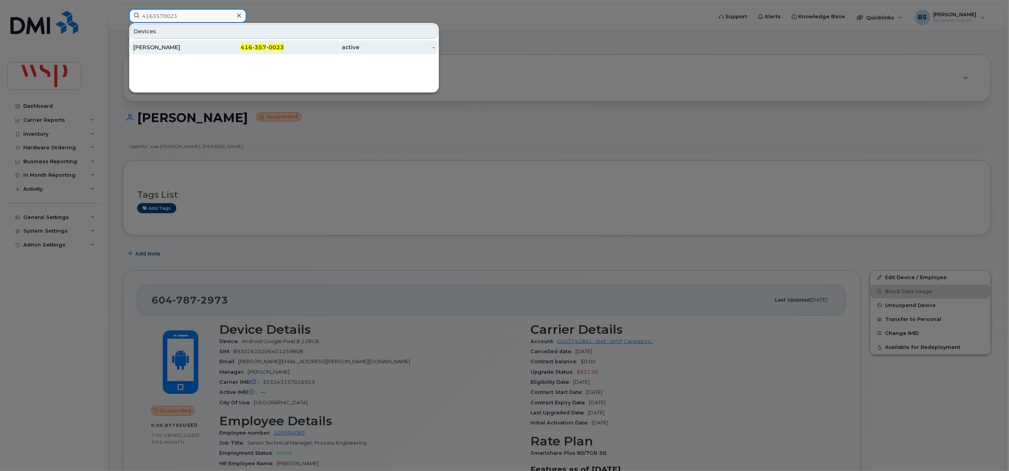
type input "4163570023"
click at [144, 47] on div "[PERSON_NAME]" at bounding box center [171, 47] width 76 height 8
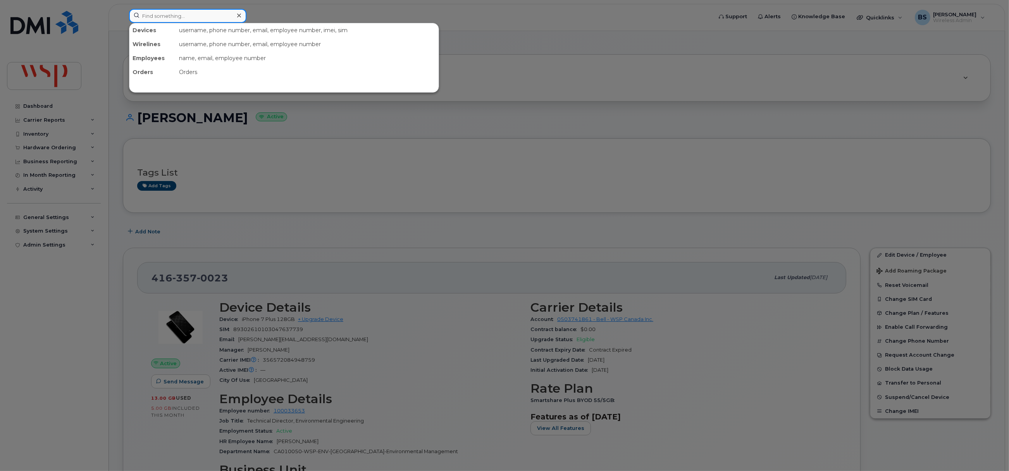
click at [224, 21] on input at bounding box center [187, 16] width 117 height 14
type input "v"
paste input "Hubert Ahouma"
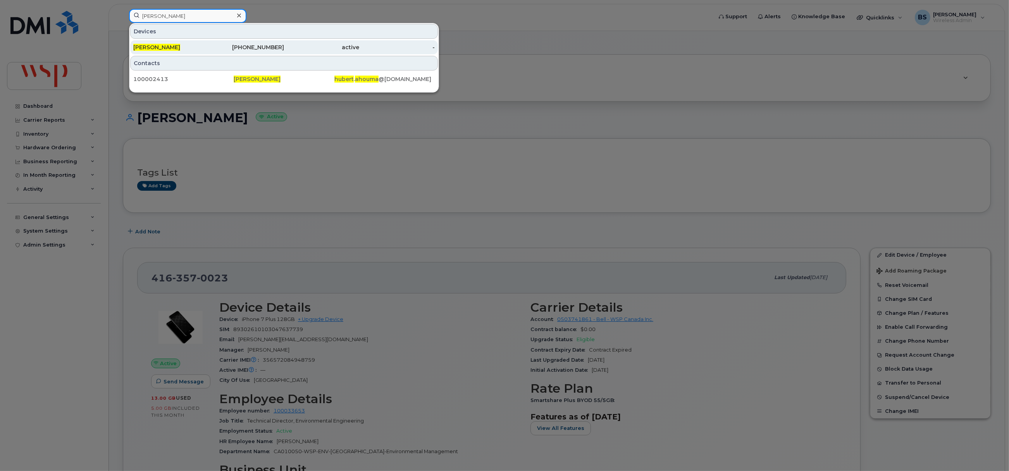
type input "Hubert Ahouma"
click at [162, 46] on span "Hubert Ahouma" at bounding box center [156, 47] width 47 height 7
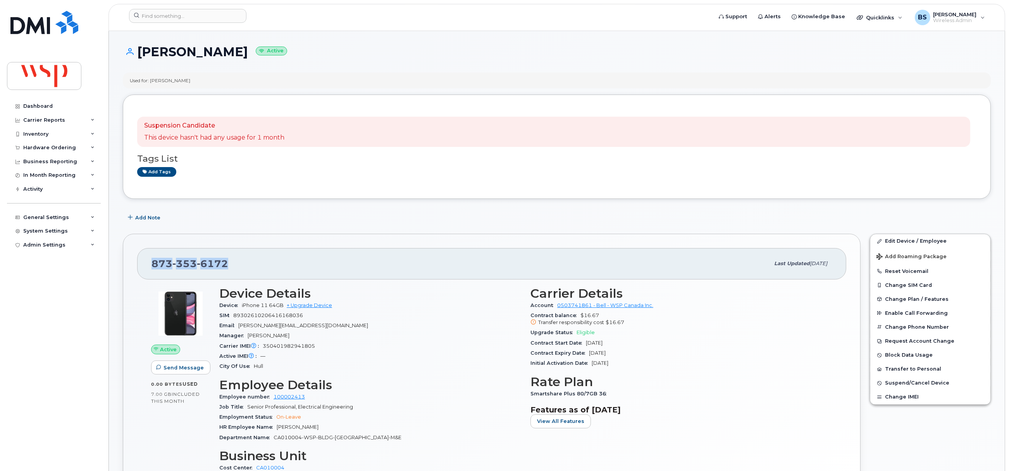
drag, startPoint x: 239, startPoint y: 266, endPoint x: 140, endPoint y: 269, distance: 99.3
click at [140, 269] on div "873 353 6172 Last updated Aug 22, 2025" at bounding box center [491, 263] width 709 height 31
copy span "873 353 6172"
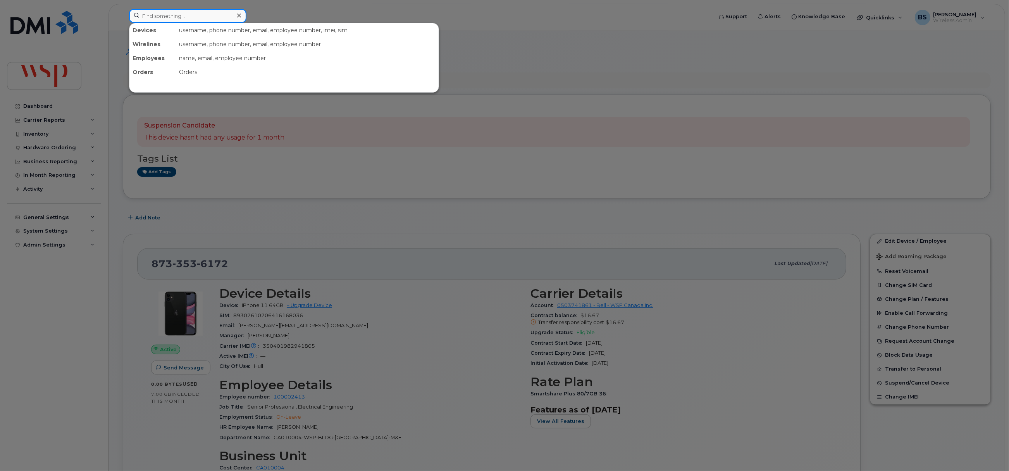
click at [214, 18] on input at bounding box center [187, 16] width 117 height 14
paste input "587-920-8875"
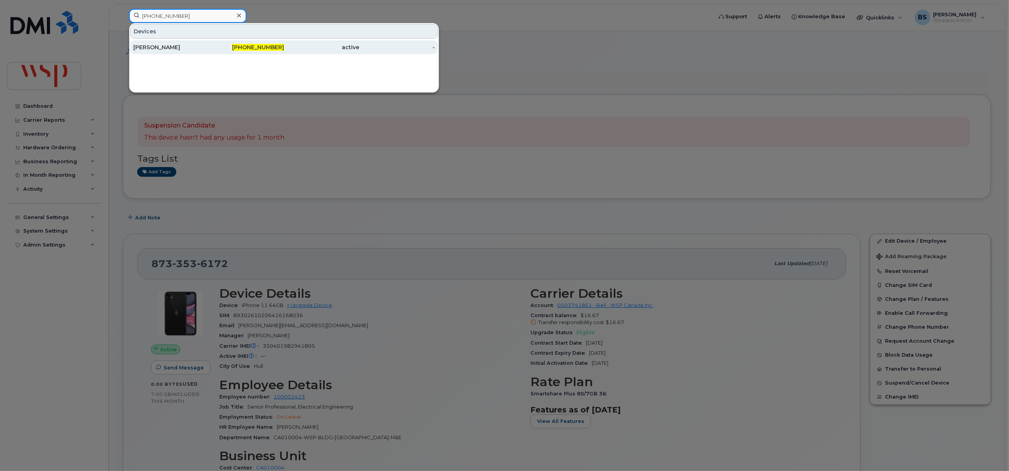
type input "587-920-8875"
click at [155, 44] on div "MOHAMMED MOUATTAMID" at bounding box center [171, 47] width 76 height 8
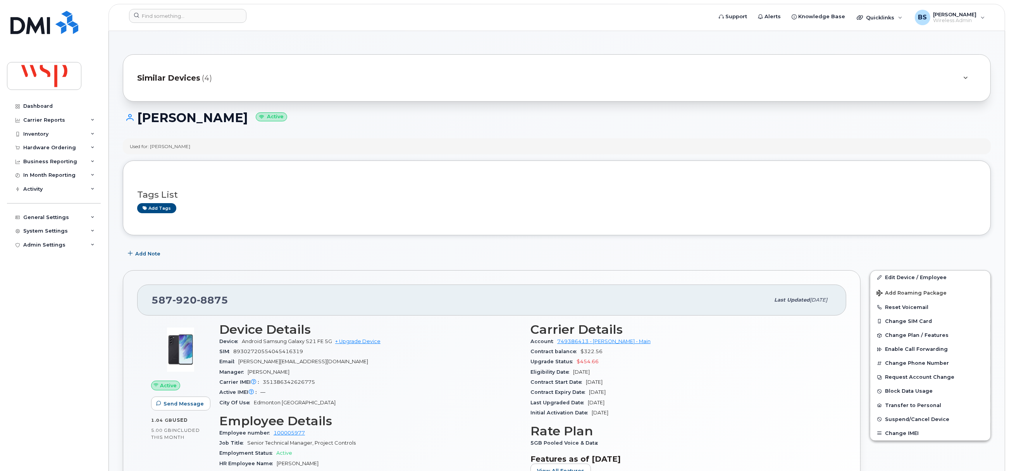
drag, startPoint x: 629, startPoint y: 394, endPoint x: 528, endPoint y: 388, distance: 101.7
click at [530, 397] on div "Carrier Details Account 749386413 - [PERSON_NAME] - Main Contract balance $322.…" at bounding box center [681, 419] width 311 height 202
copy div "Contract Expiry Date [DATE]"
drag, startPoint x: 234, startPoint y: 302, endPoint x: 159, endPoint y: 313, distance: 76.0
click at [136, 308] on div "[PHONE_NUMBER] Last updated [DATE] Active Send Message 1.04 GB  used 5.00 GB  i…" at bounding box center [492, 417] width 738 height 295
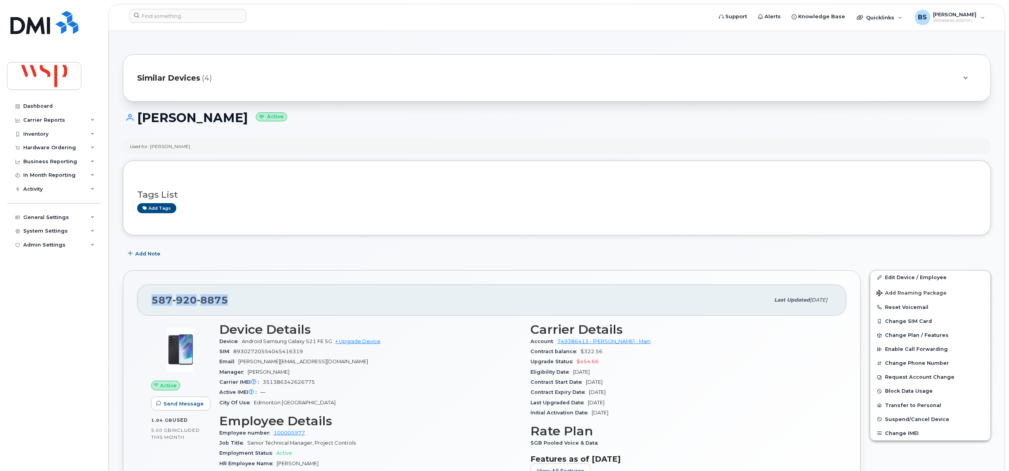
copy span "[PHONE_NUMBER]"
drag, startPoint x: 199, startPoint y: 15, endPoint x: 196, endPoint y: 19, distance: 4.9
click at [198, 16] on input at bounding box center [187, 16] width 117 height 14
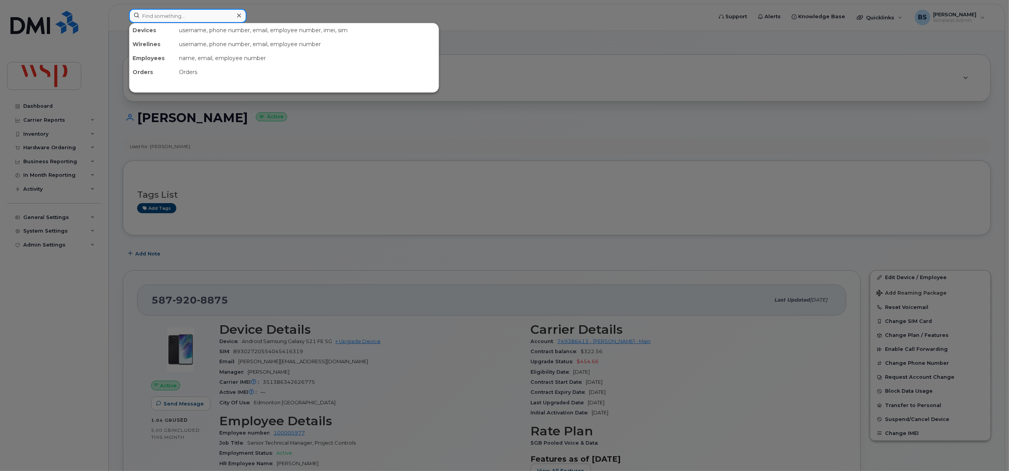
paste input "8733540143"
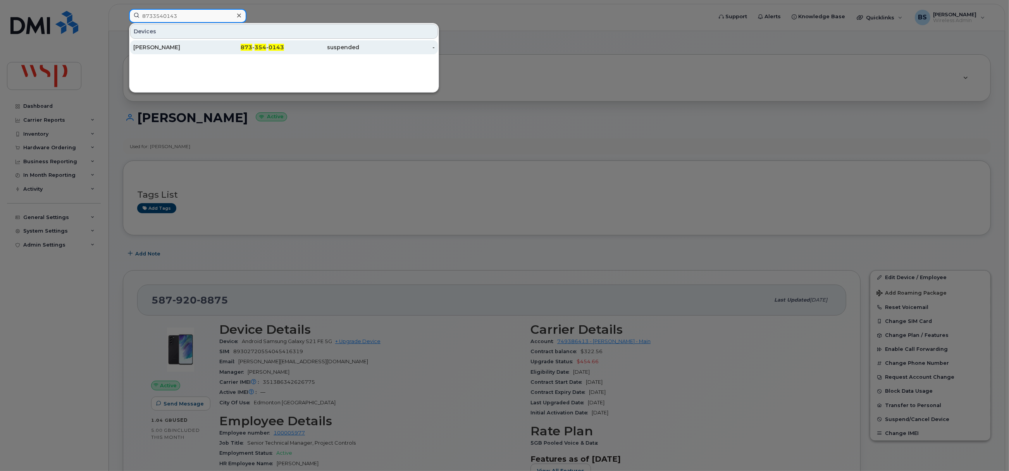
type input "8733540143"
click at [154, 46] on div "[PERSON_NAME]" at bounding box center [171, 47] width 76 height 8
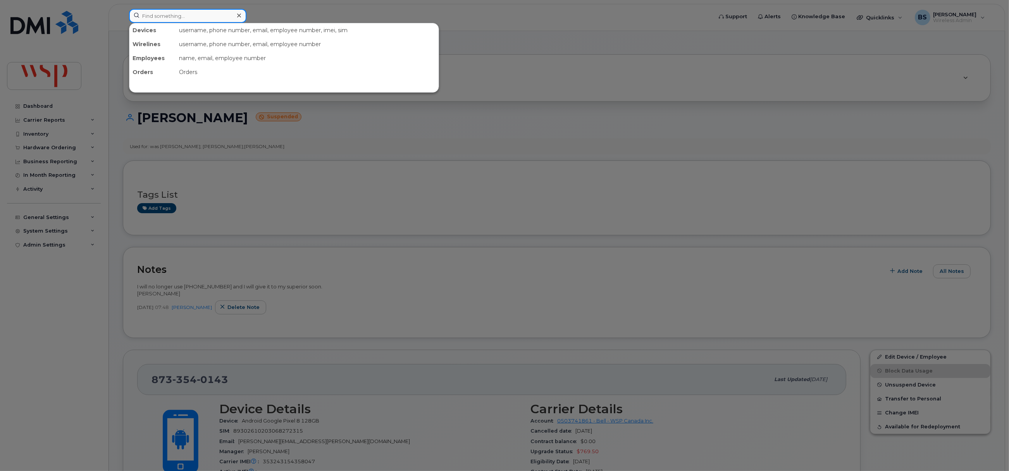
drag, startPoint x: 190, startPoint y: 16, endPoint x: 185, endPoint y: 17, distance: 5.6
click at [189, 17] on input at bounding box center [187, 16] width 117 height 14
click at [198, 19] on input at bounding box center [187, 16] width 117 height 14
paste input "2363357433"
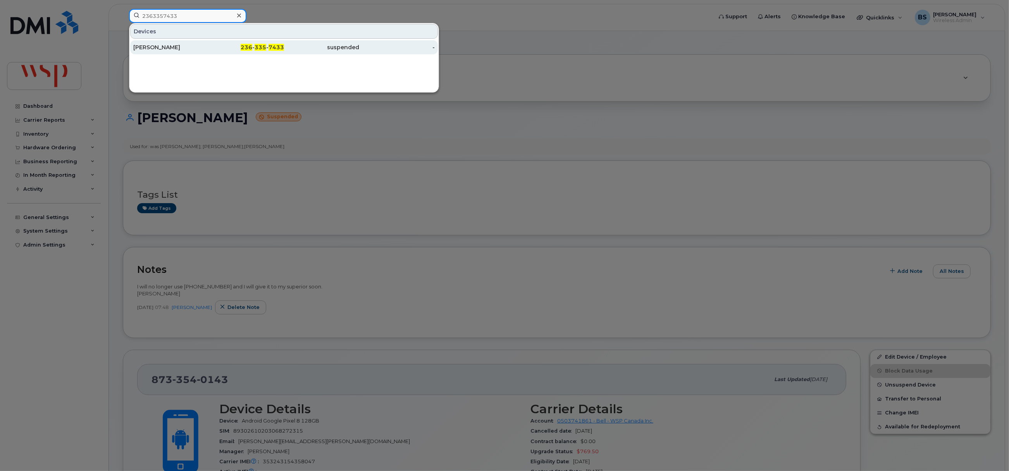
type input "2363357433"
drag, startPoint x: 152, startPoint y: 44, endPoint x: 153, endPoint y: 38, distance: 6.4
click at [152, 44] on div "[PERSON_NAME]" at bounding box center [171, 47] width 76 height 8
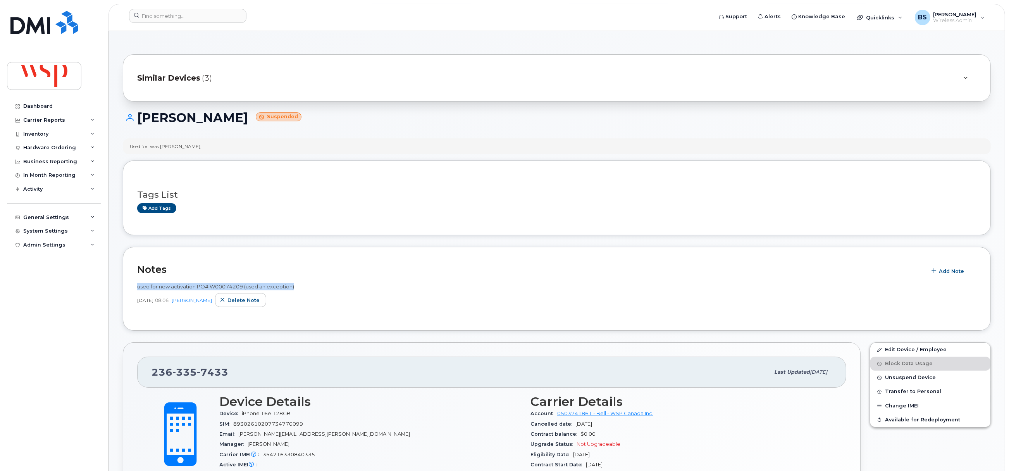
drag, startPoint x: 301, startPoint y: 287, endPoint x: 136, endPoint y: 288, distance: 165.5
click at [136, 288] on div "Notes Add Note used for new activation PO# W00074209 (used an exception) [DATE]…" at bounding box center [557, 289] width 868 height 84
copy span "used for new activation PO# W00074209 (used an exception)"
click at [240, 302] on span "Delete note" at bounding box center [244, 300] width 32 height 7
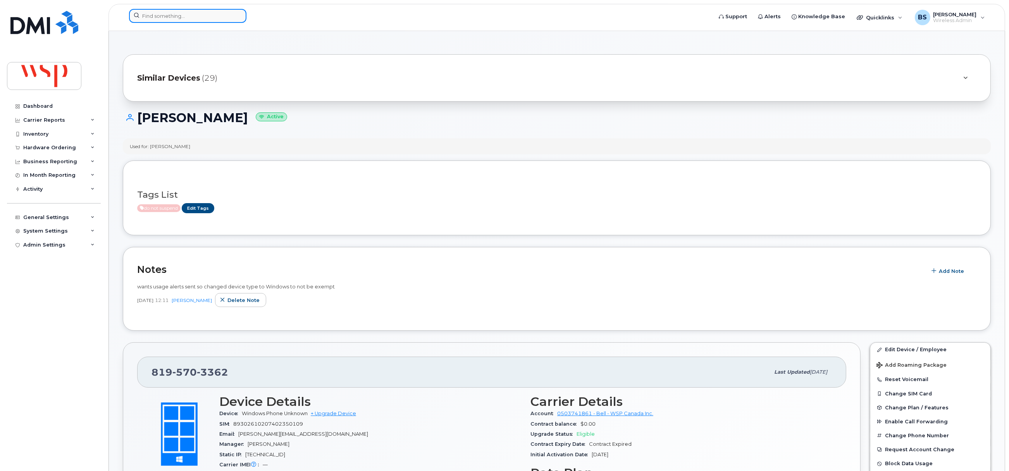
click at [215, 16] on input at bounding box center [187, 16] width 117 height 14
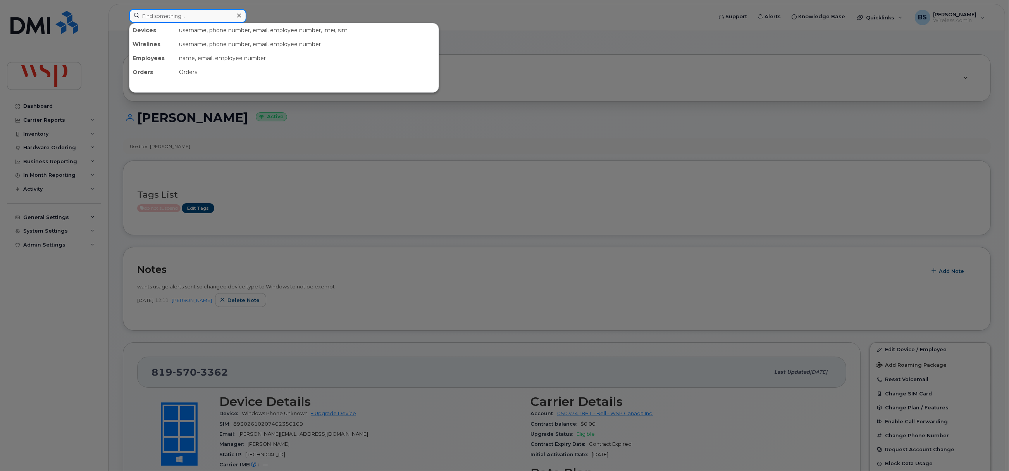
paste input "8733540143"
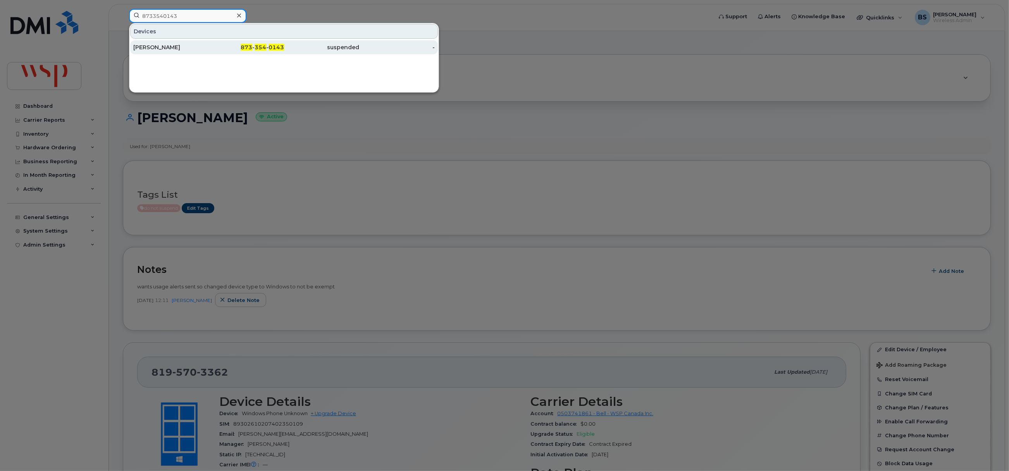
type input "8733540143"
drag, startPoint x: 150, startPoint y: 46, endPoint x: 236, endPoint y: 86, distance: 94.5
click at [150, 46] on div "Pascale Caron" at bounding box center [171, 47] width 76 height 8
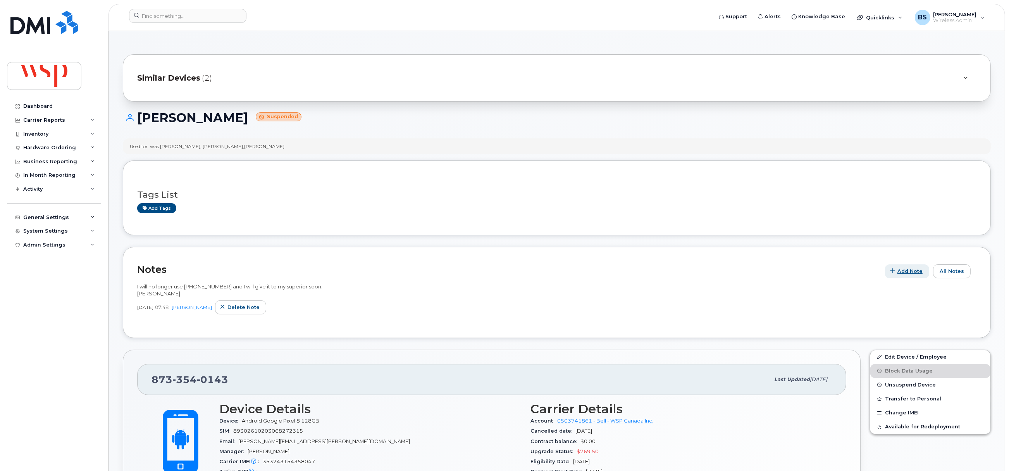
click at [902, 272] on span "Add Note" at bounding box center [910, 270] width 25 height 7
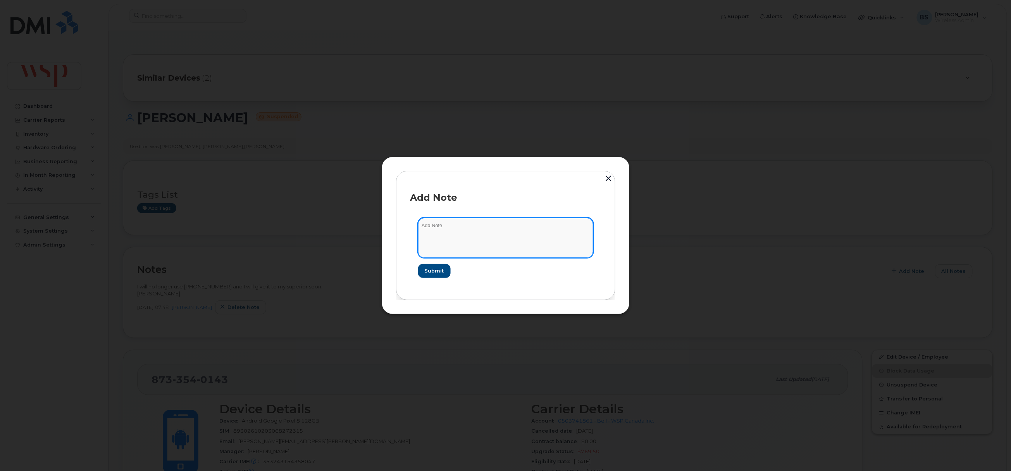
click at [476, 248] on textarea at bounding box center [505, 238] width 175 height 40
paste textarea "8733540143"
drag, startPoint x: 415, startPoint y: 231, endPoint x: 362, endPoint y: 231, distance: 52.7
click at [364, 231] on div "Add Note 8733540143 Submit" at bounding box center [505, 235] width 1011 height 471
drag, startPoint x: 418, startPoint y: 228, endPoint x: 387, endPoint y: 224, distance: 30.9
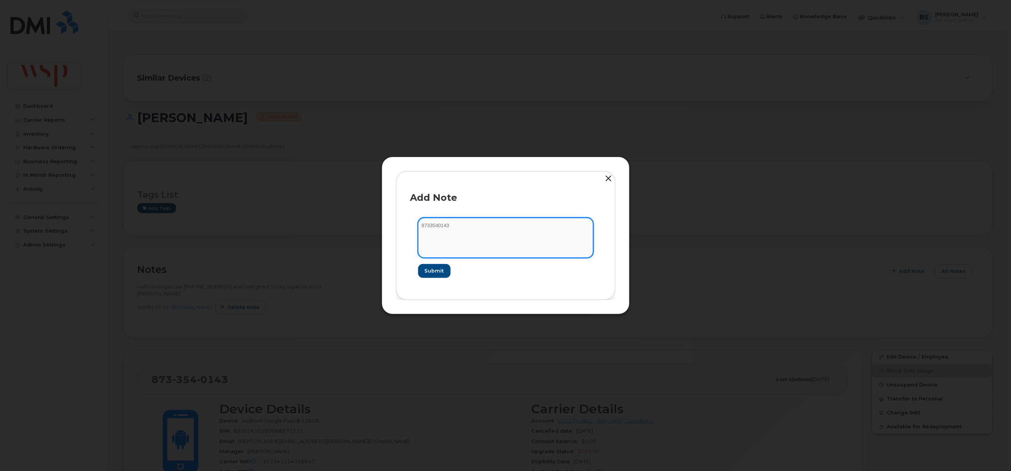
click at [388, 224] on div "Add Note 8733540143 Submit" at bounding box center [506, 235] width 248 height 157
paste textarea "used for new activation PO# W00074209 (used an exception)"
click at [503, 226] on textarea "used for new activation PO# W00074209 (used an exception)" at bounding box center [505, 238] width 175 height 40
paste textarea
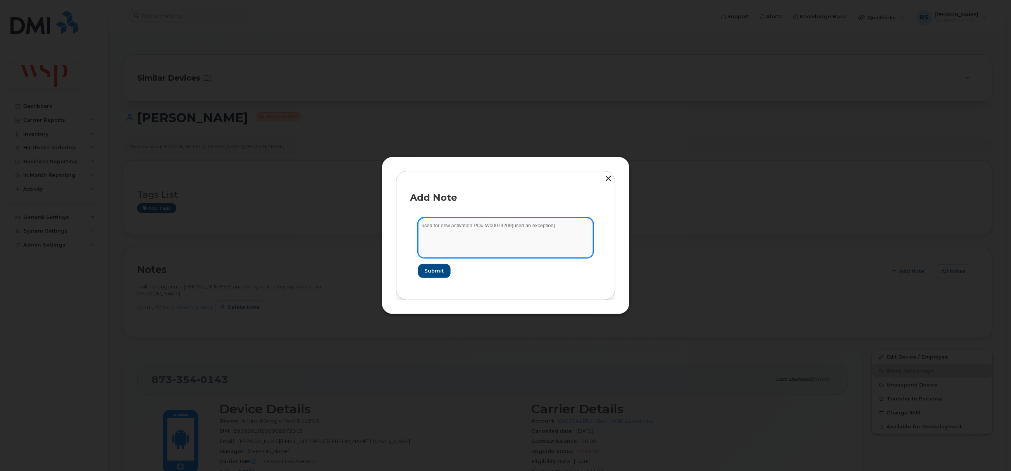
type textarea "used for new activation PO# W00074209 (used an exception)"
click at [432, 270] on span "Submit" at bounding box center [433, 270] width 19 height 7
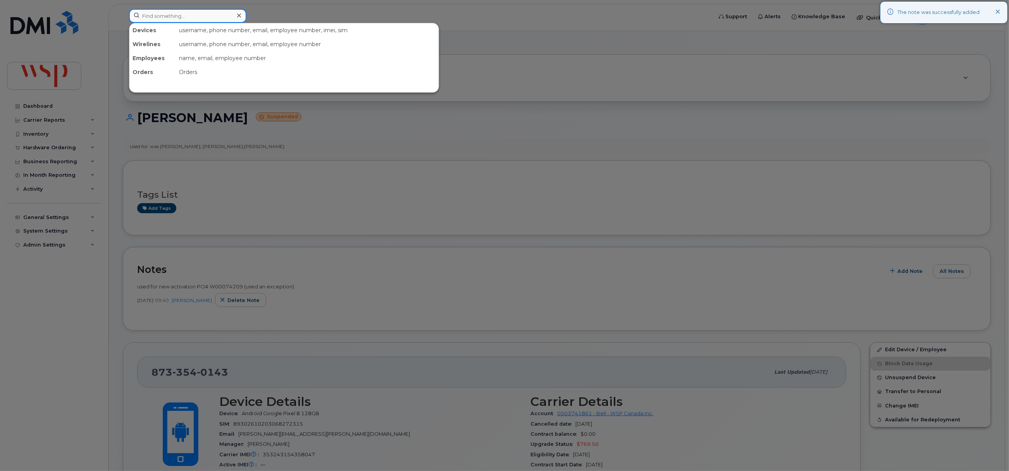
click at [202, 18] on input at bounding box center [187, 16] width 117 height 14
paste input "2363357433"
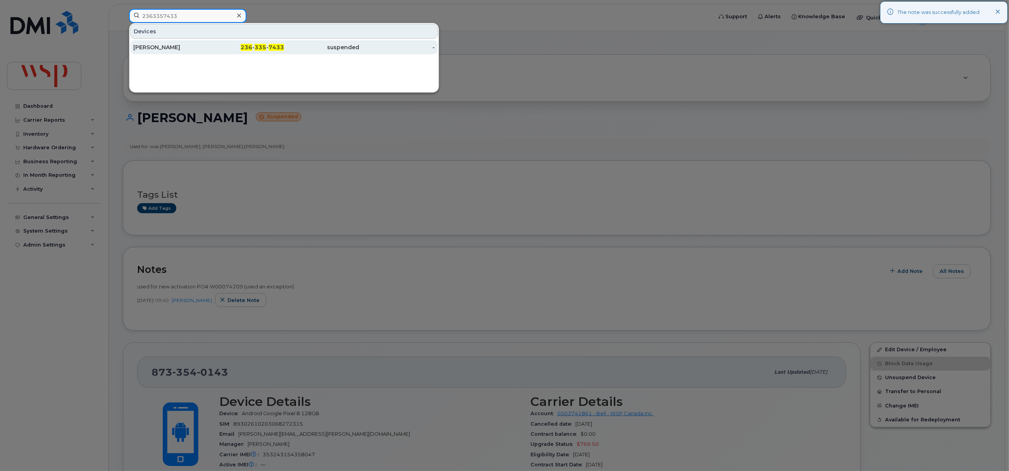
type input "2363357433"
drag, startPoint x: 156, startPoint y: 46, endPoint x: 293, endPoint y: 114, distance: 153.1
click at [156, 46] on div "[PERSON_NAME]" at bounding box center [171, 47] width 76 height 8
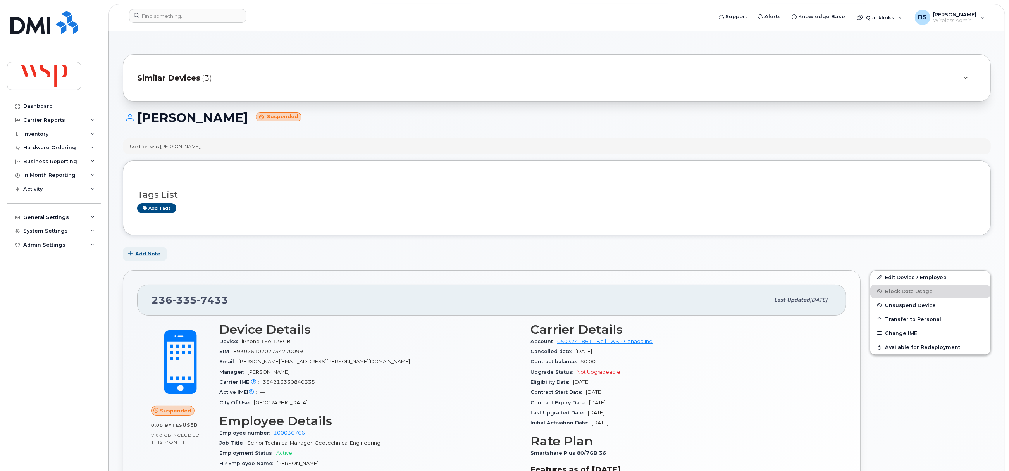
click at [141, 254] on span "Add Note" at bounding box center [147, 253] width 25 height 7
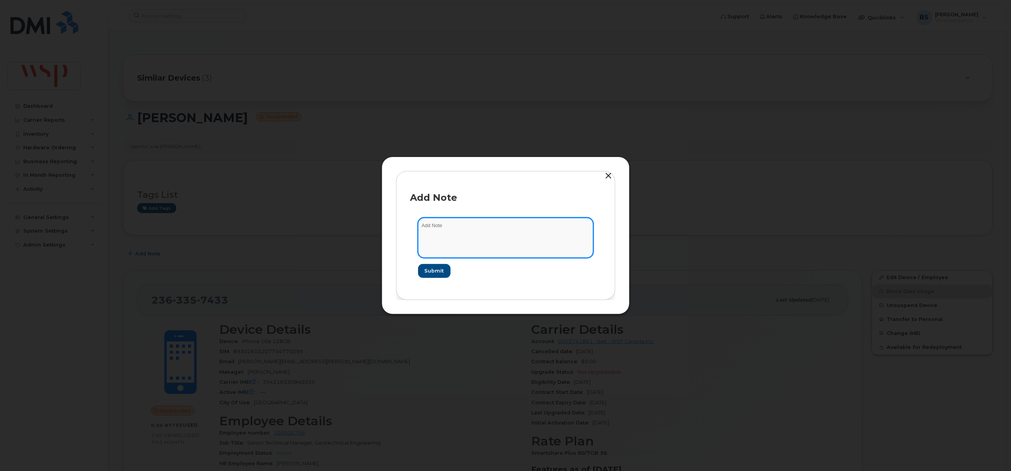
click at [449, 240] on textarea at bounding box center [505, 238] width 175 height 40
paste textarea "used for new activation PO# W00074209 (used an exception)"
click at [503, 226] on textarea "used for new activation PO# W00074209 (used an exception)" at bounding box center [505, 238] width 175 height 40
paste textarea "041"
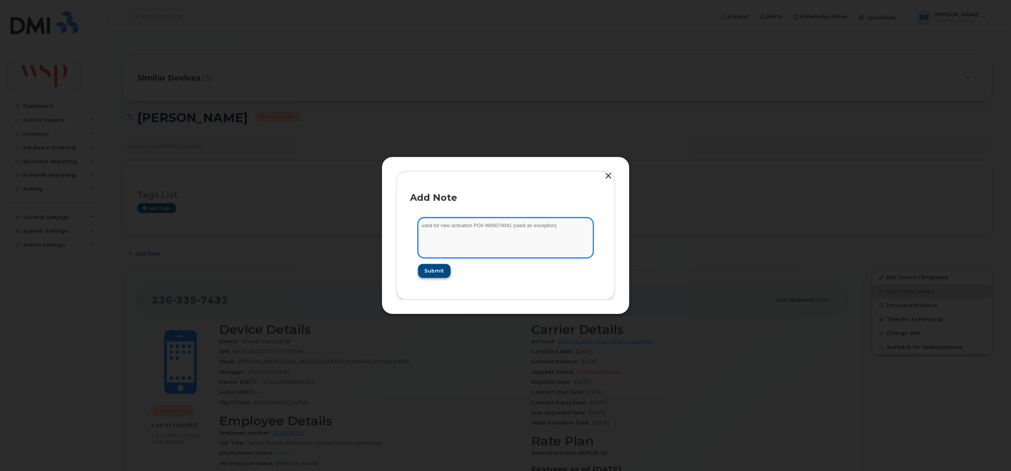
type textarea "used for new activation PO# W00074041 (used an exception)"
click at [441, 269] on span "Submit" at bounding box center [433, 270] width 19 height 7
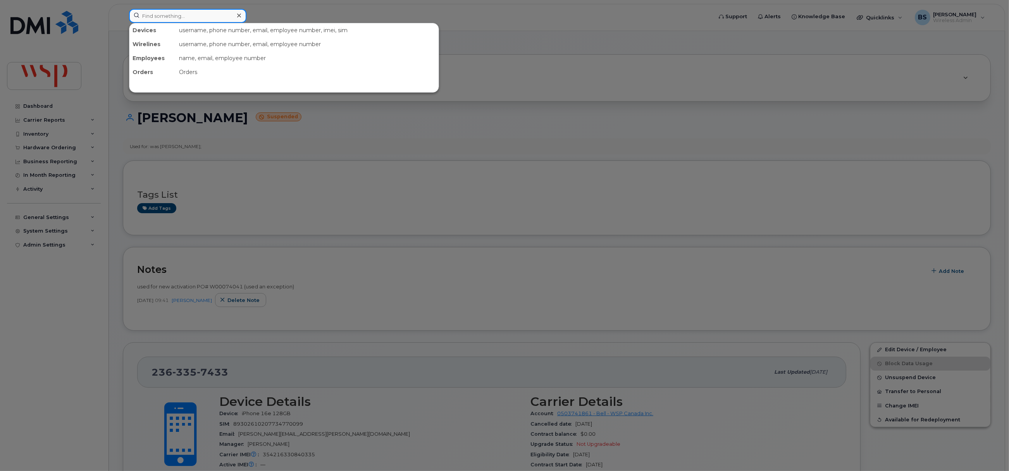
click at [167, 15] on input at bounding box center [187, 16] width 117 height 14
paste input "780 984-4347"
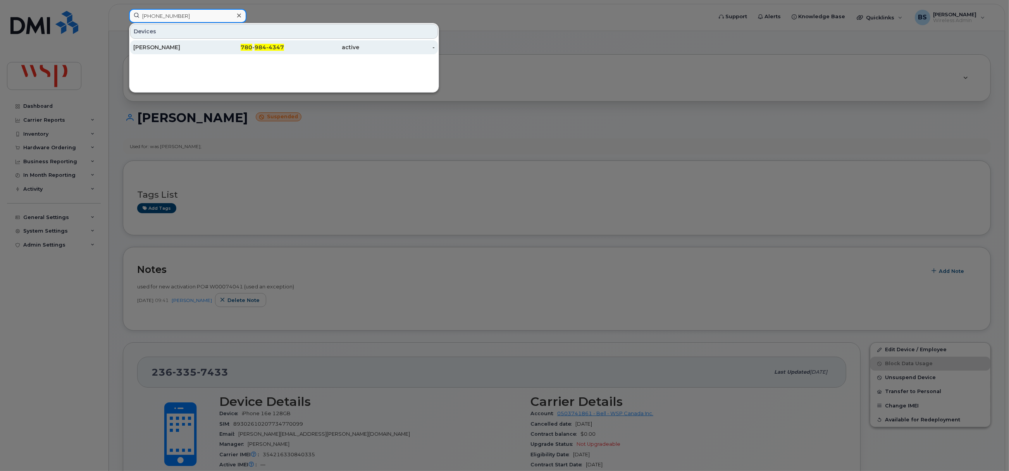
type input "780 984-4347"
drag, startPoint x: 152, startPoint y: 47, endPoint x: 152, endPoint y: 54, distance: 7.0
click at [152, 47] on div "[PERSON_NAME]" at bounding box center [171, 47] width 76 height 8
